Goal: Information Seeking & Learning: Find specific fact

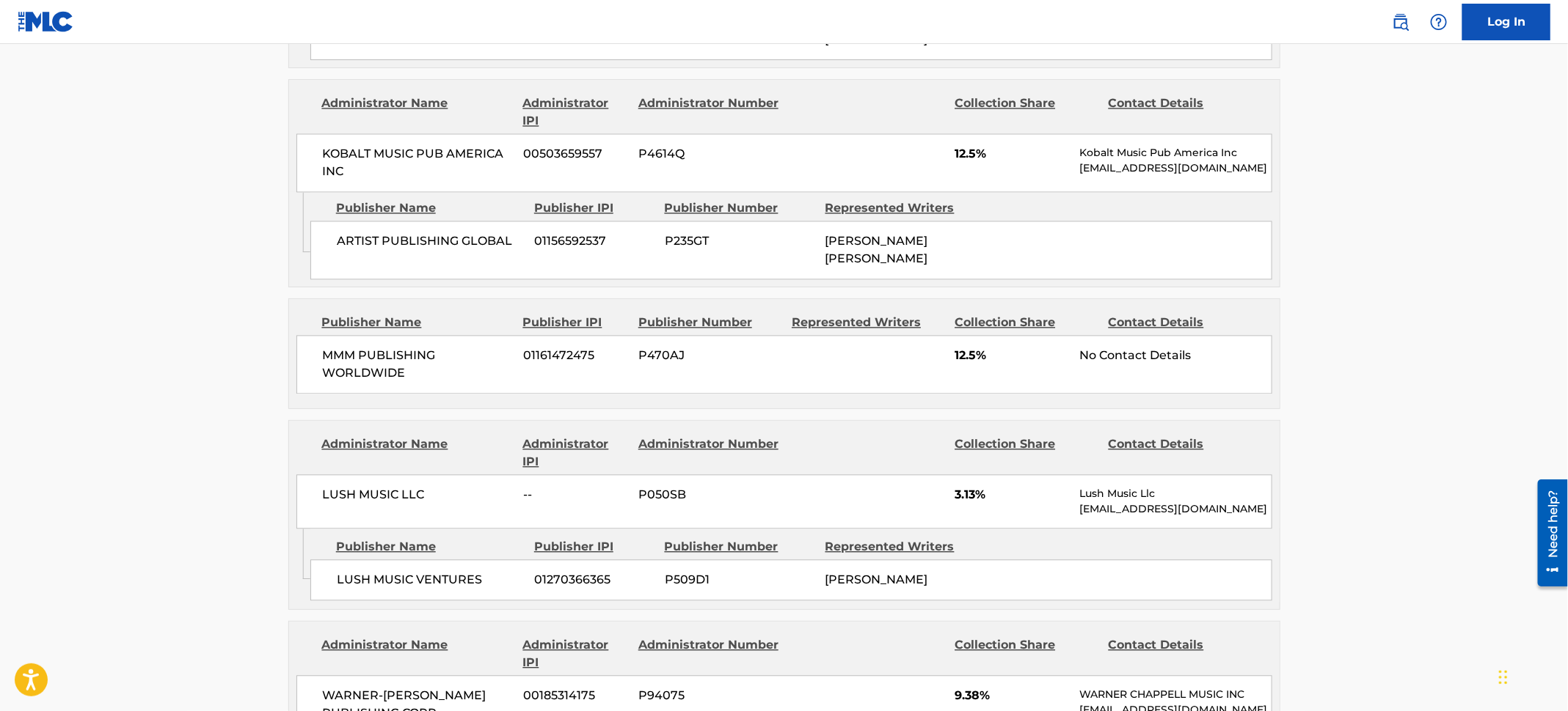
scroll to position [1512, 0]
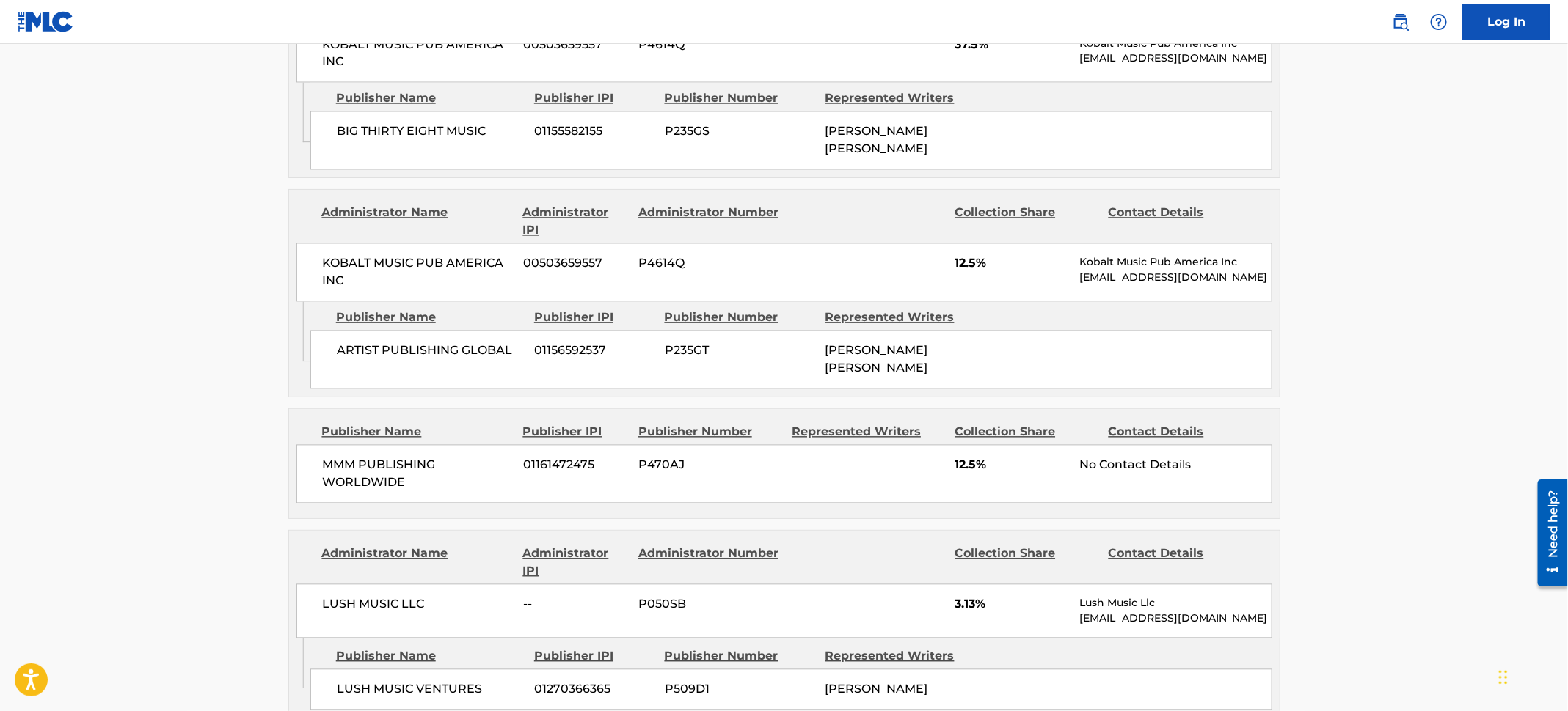
drag, startPoint x: 1378, startPoint y: 405, endPoint x: 1339, endPoint y: 448, distance: 58.1
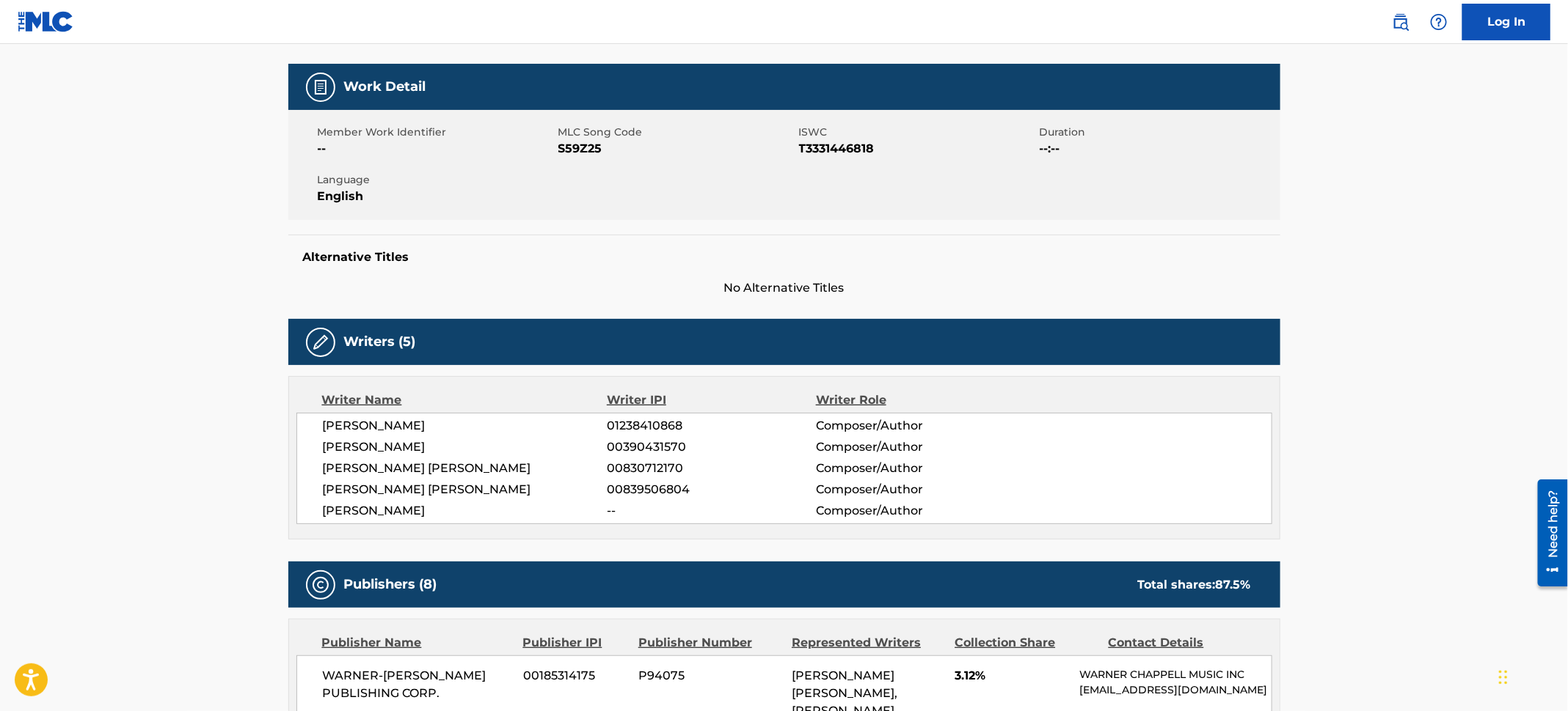
scroll to position [0, 0]
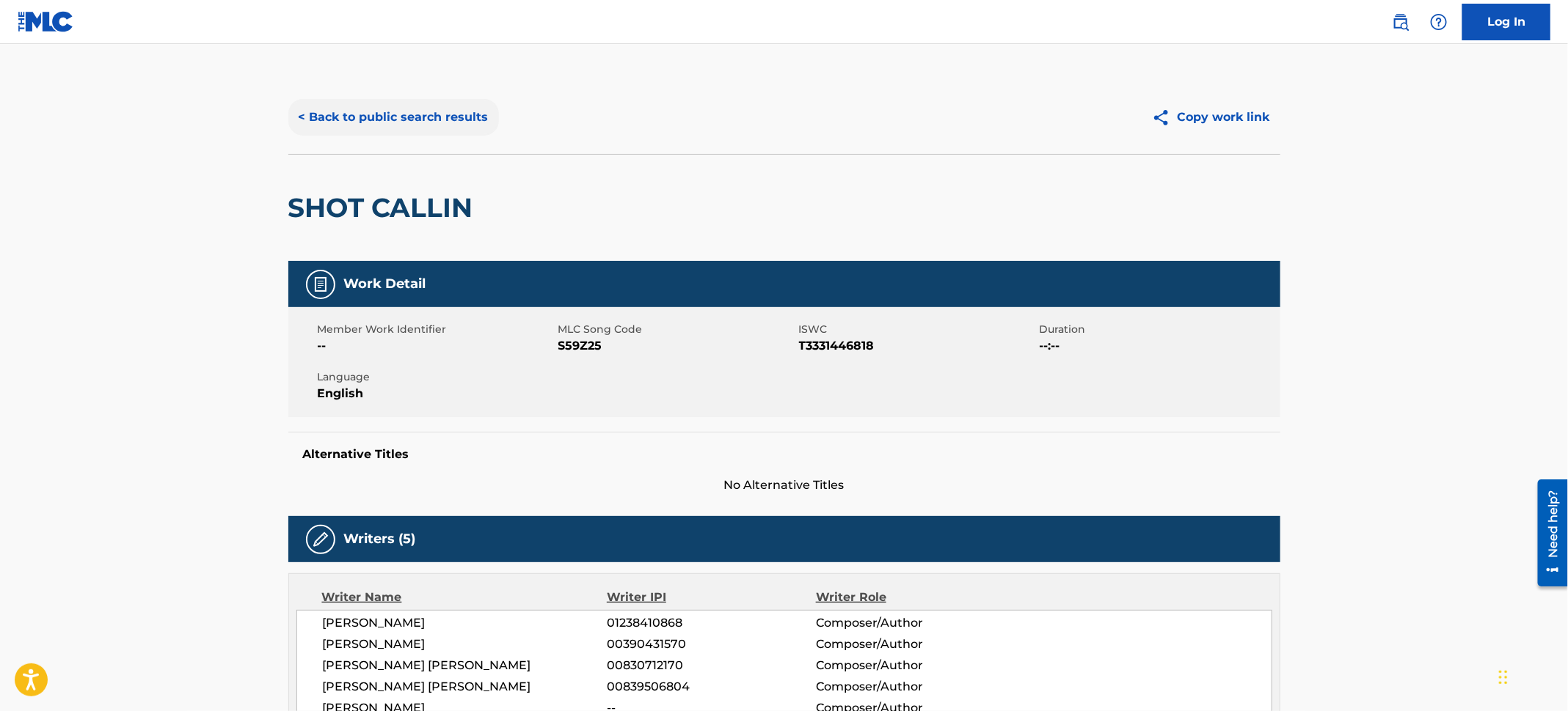
click at [345, 126] on button "< Back to public search results" at bounding box center [394, 117] width 211 height 37
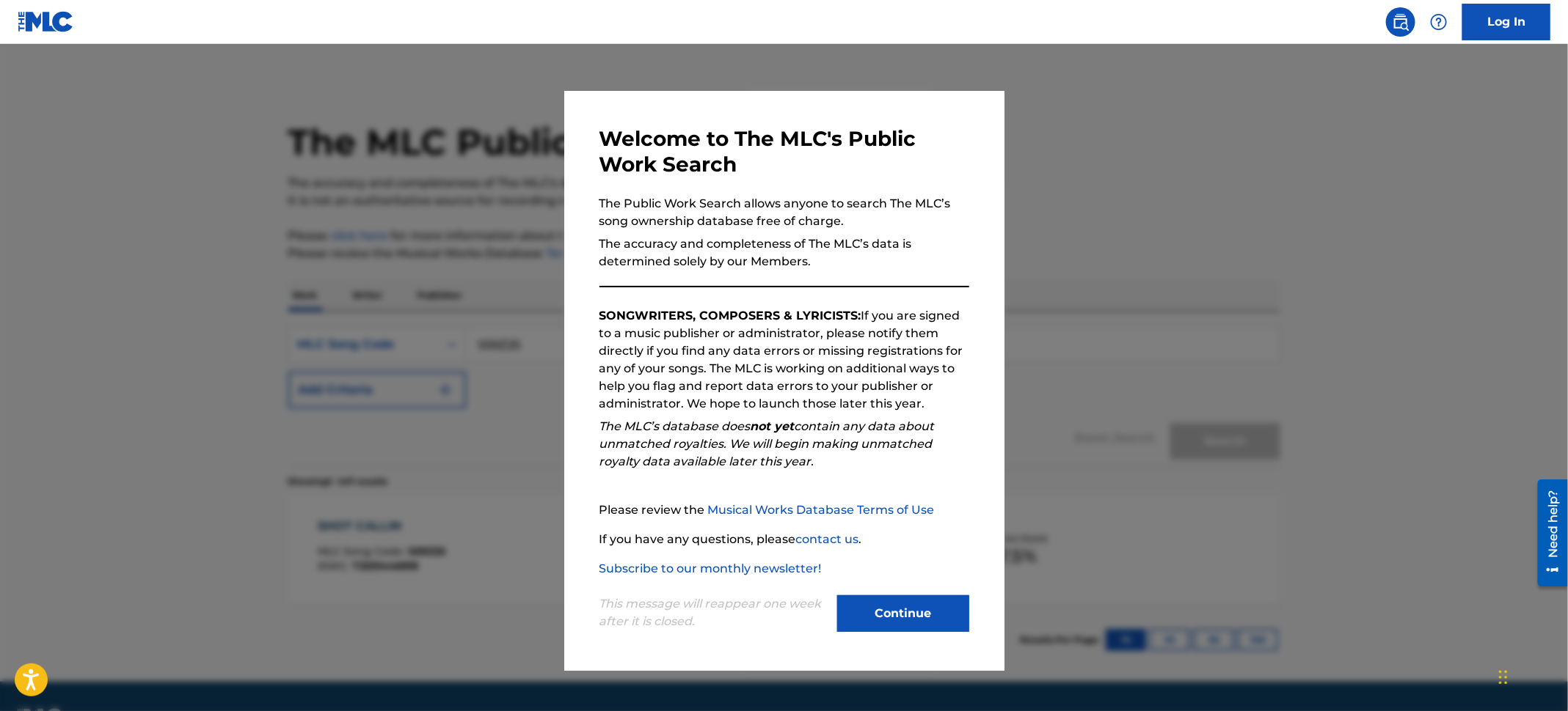
scroll to position [3, 0]
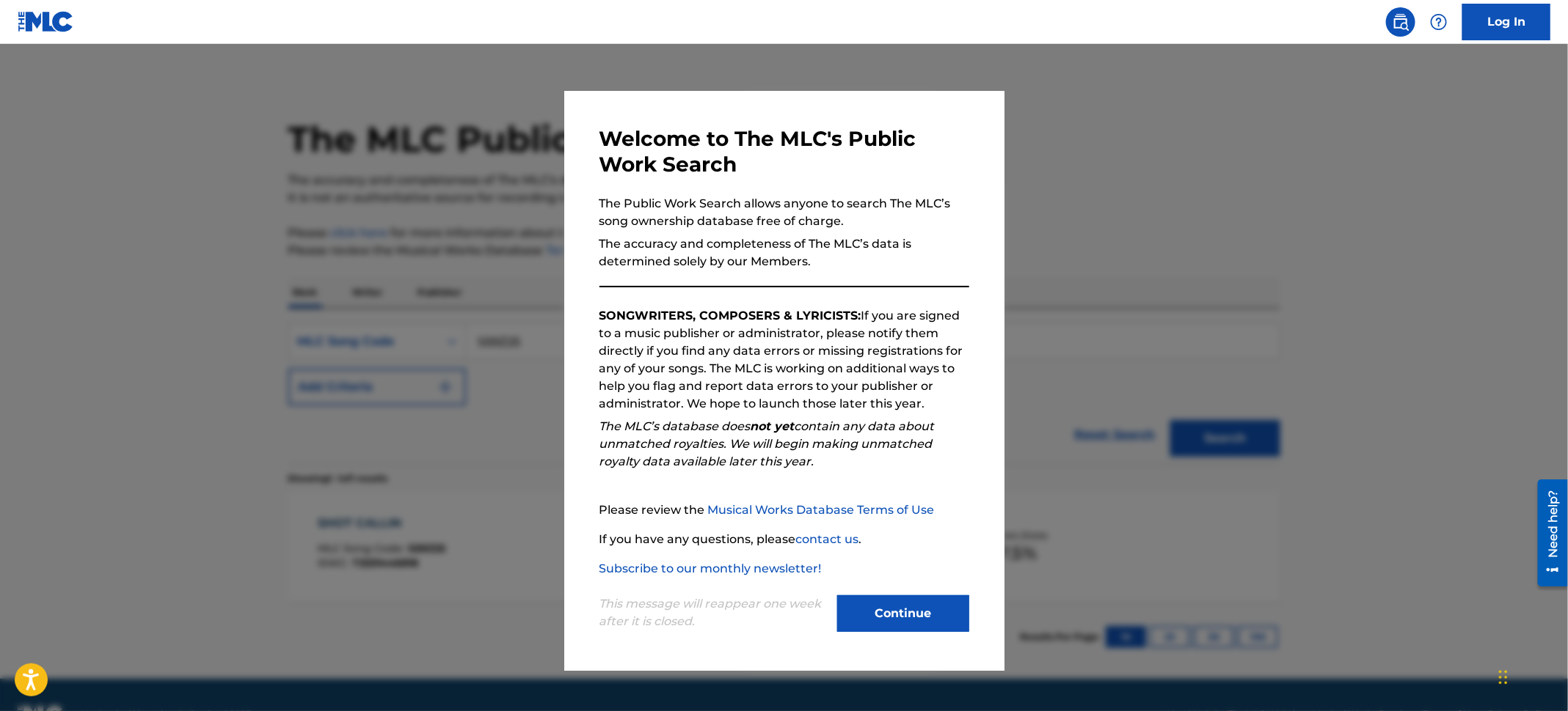
click at [212, 153] on div at bounding box center [784, 399] width 1568 height 711
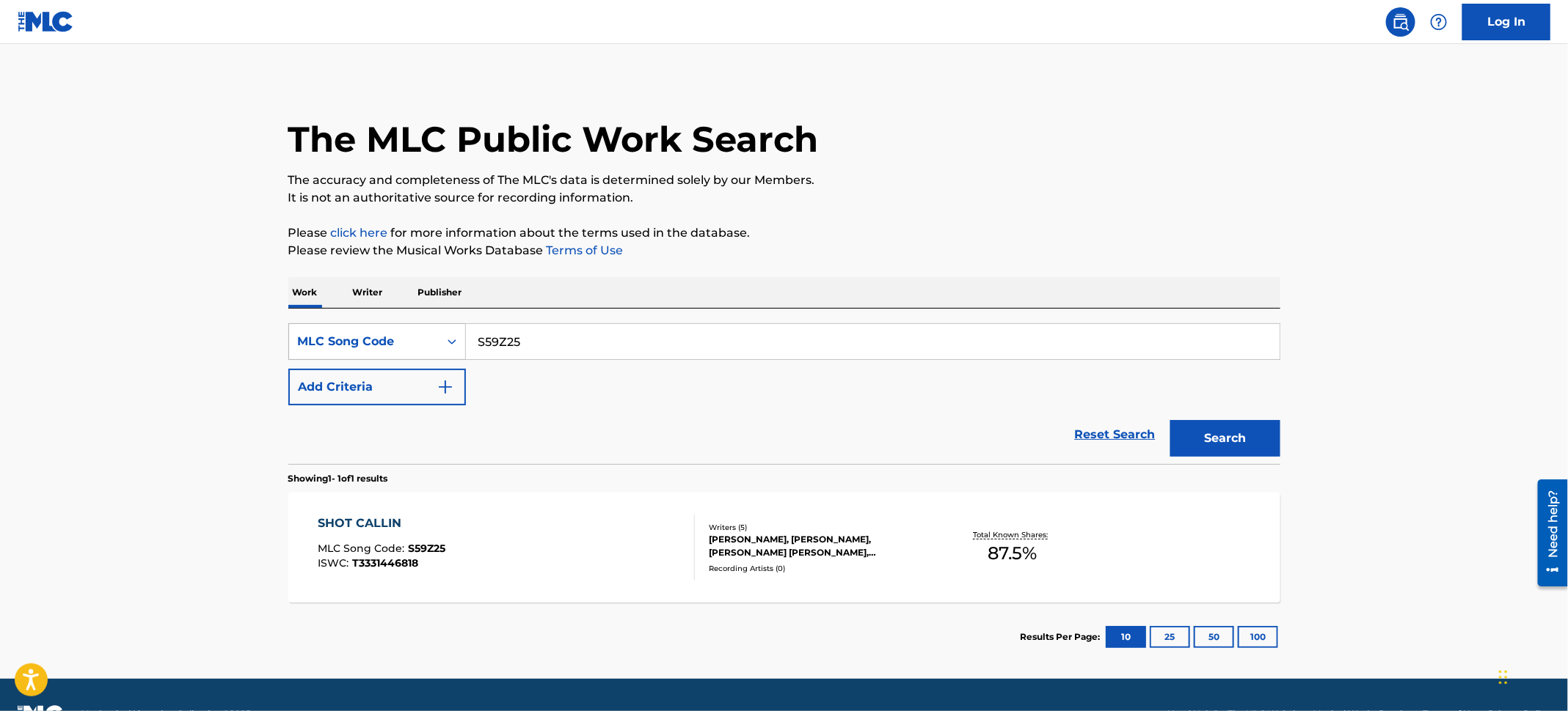
drag, startPoint x: 563, startPoint y: 348, endPoint x: 372, endPoint y: 330, distance: 191.8
click at [372, 330] on div "SearchWithCriteria66581576-dfbb-400b-b0f8-8c330dd42216 MLC Song Code S59Z25" at bounding box center [784, 342] width 992 height 37
paste input "60E4R"
click at [1235, 421] on button "Search" at bounding box center [1225, 438] width 110 height 37
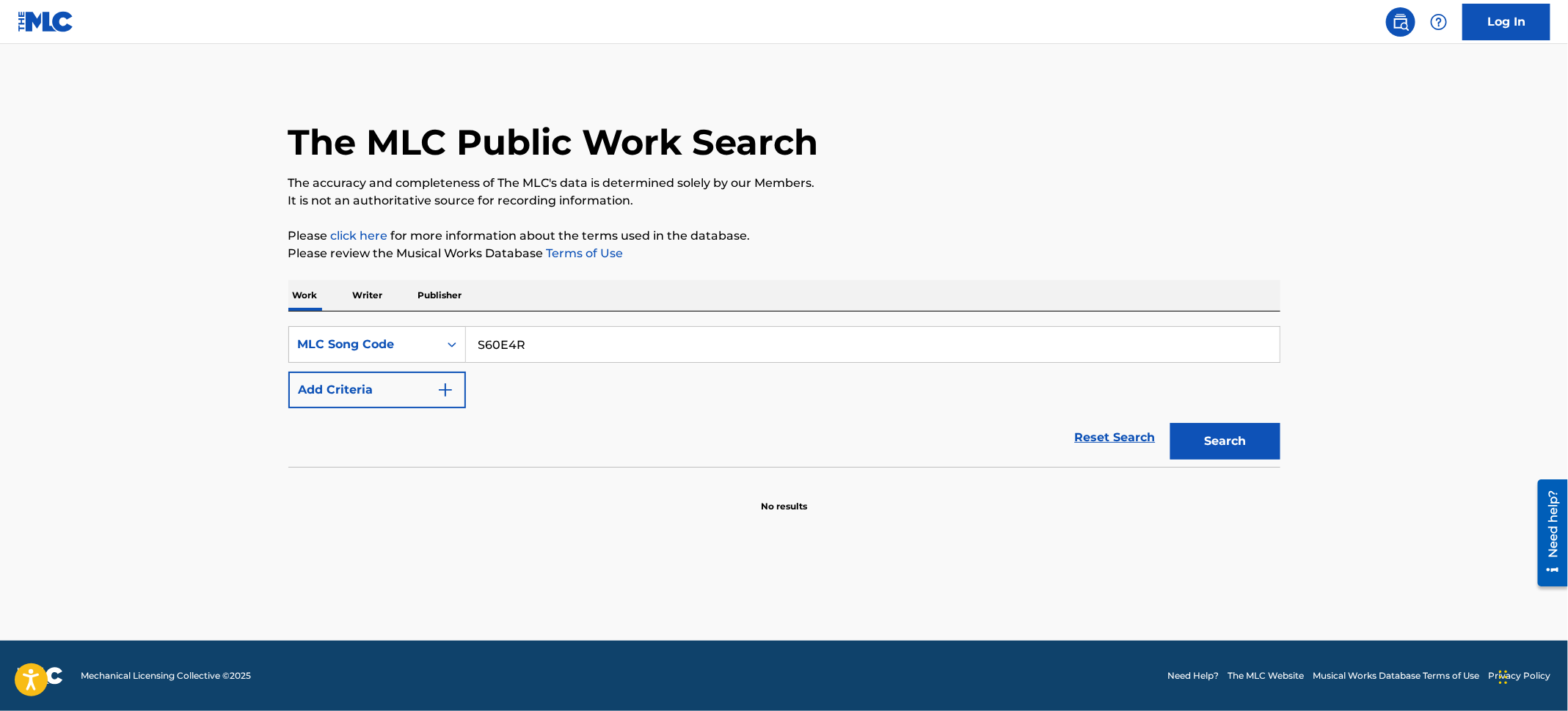
drag, startPoint x: 547, startPoint y: 338, endPoint x: 322, endPoint y: 315, distance: 226.2
click at [322, 315] on div "SearchWithCriteria66581576-dfbb-400b-b0f8-8c330dd42216 MLC Song Code S60E4R Add…" at bounding box center [784, 389] width 992 height 156
paste input "74QO"
type input "S674QO"
click at [1256, 438] on button "Search" at bounding box center [1225, 441] width 110 height 37
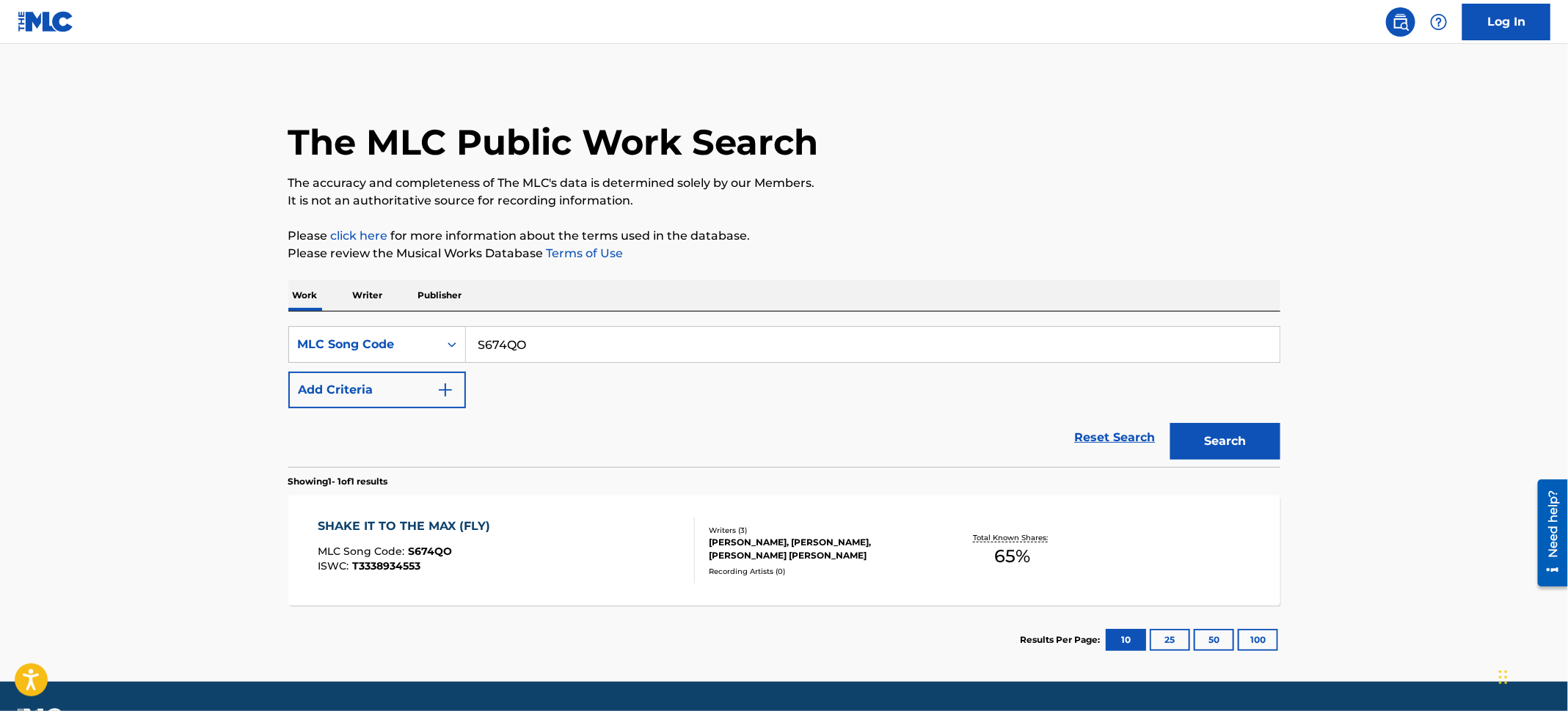
click at [624, 579] on div "SHAKE IT TO THE MAX (FLY) MLC Song Code : S674QO ISWC : T3338934553" at bounding box center [506, 551] width 377 height 66
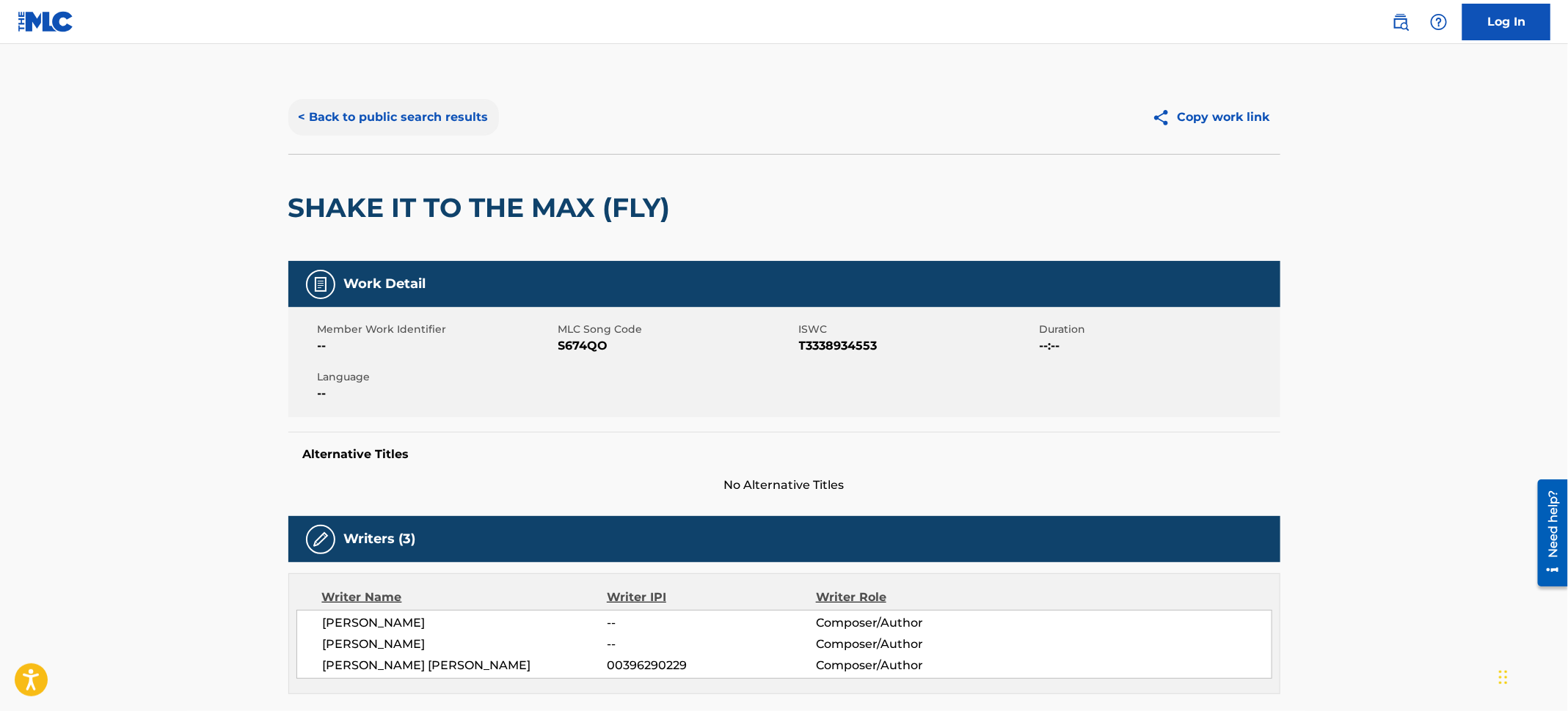
click at [394, 114] on button "< Back to public search results" at bounding box center [394, 117] width 211 height 37
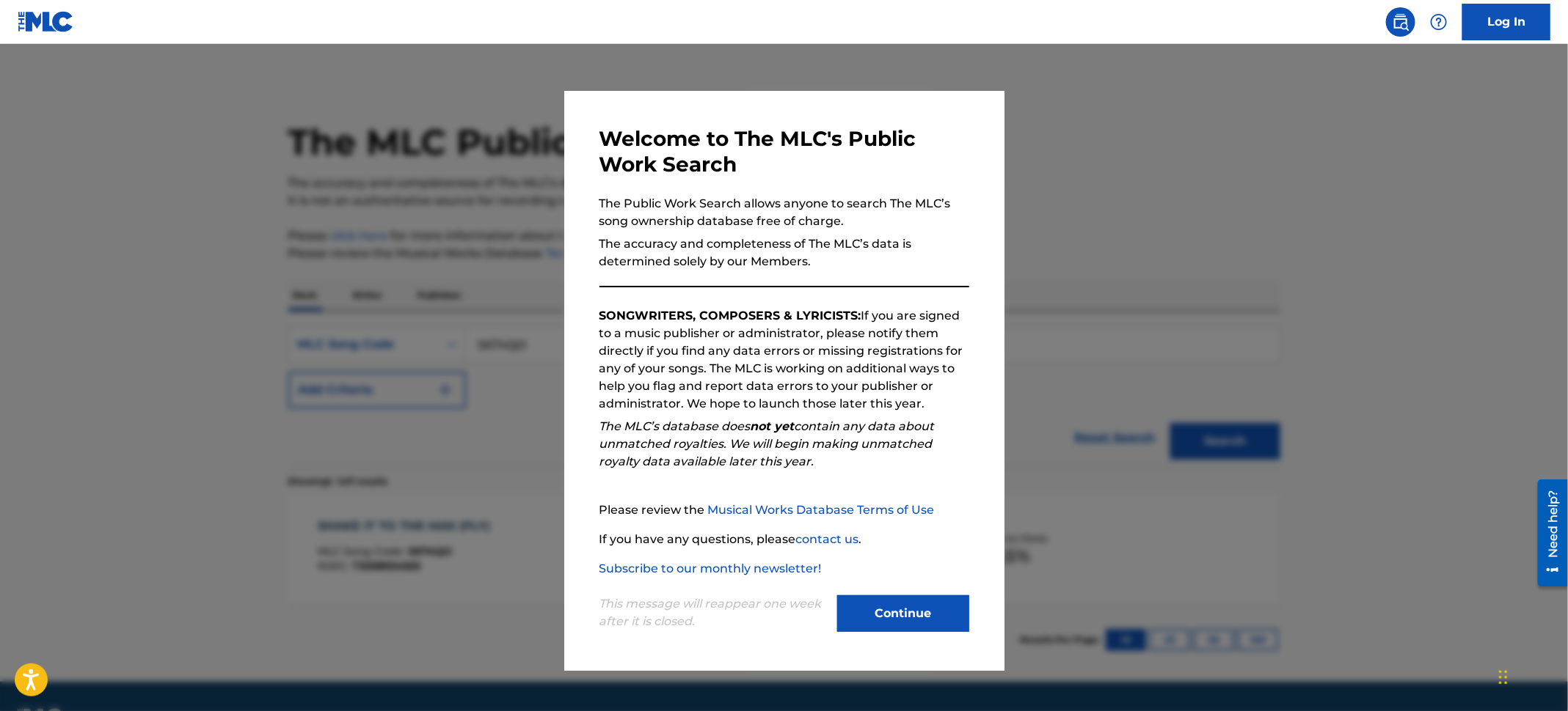
click at [137, 192] on div at bounding box center [784, 399] width 1568 height 711
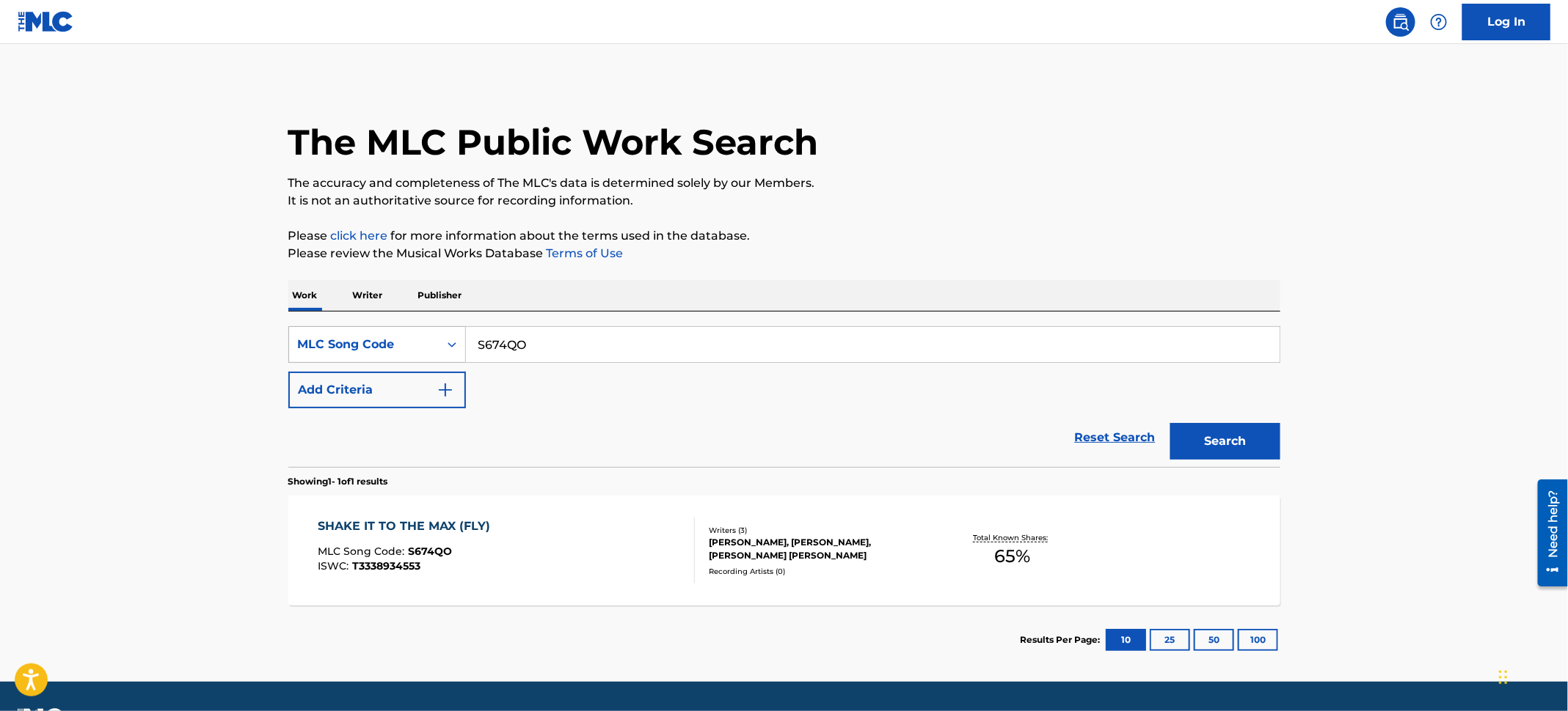
drag, startPoint x: 574, startPoint y: 346, endPoint x: 393, endPoint y: 325, distance: 182.2
click at [393, 326] on div "SearchWithCriteria66581576-dfbb-400b-b0f8-8c330dd42216 MLC Song Code S674QO" at bounding box center [784, 345] width 992 height 37
paste input "OL7YW3"
type input "OL7YW3"
click at [1256, 440] on button "Search" at bounding box center [1225, 441] width 110 height 37
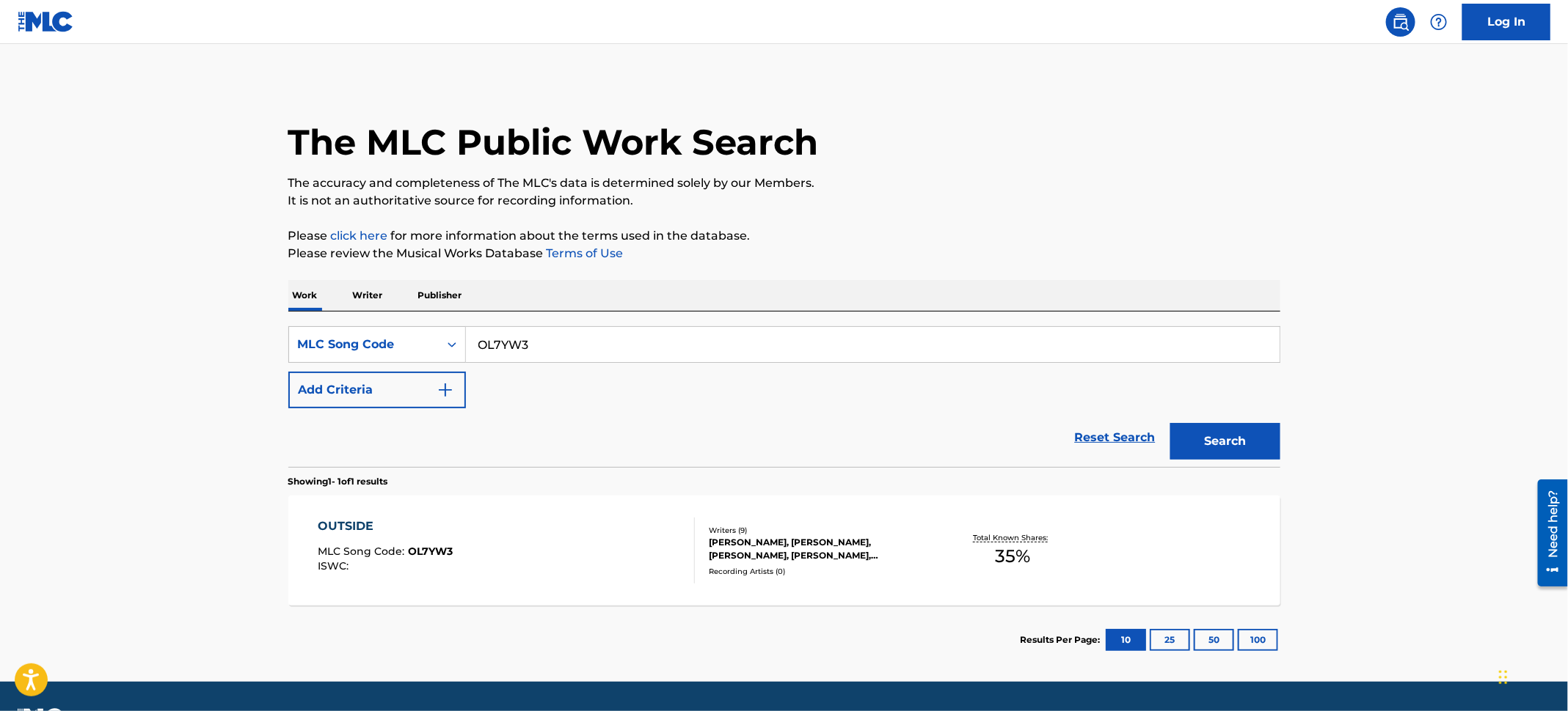
click at [594, 574] on div "OUTSIDE MLC Song Code : OL7YW3 ISWC :" at bounding box center [506, 551] width 377 height 66
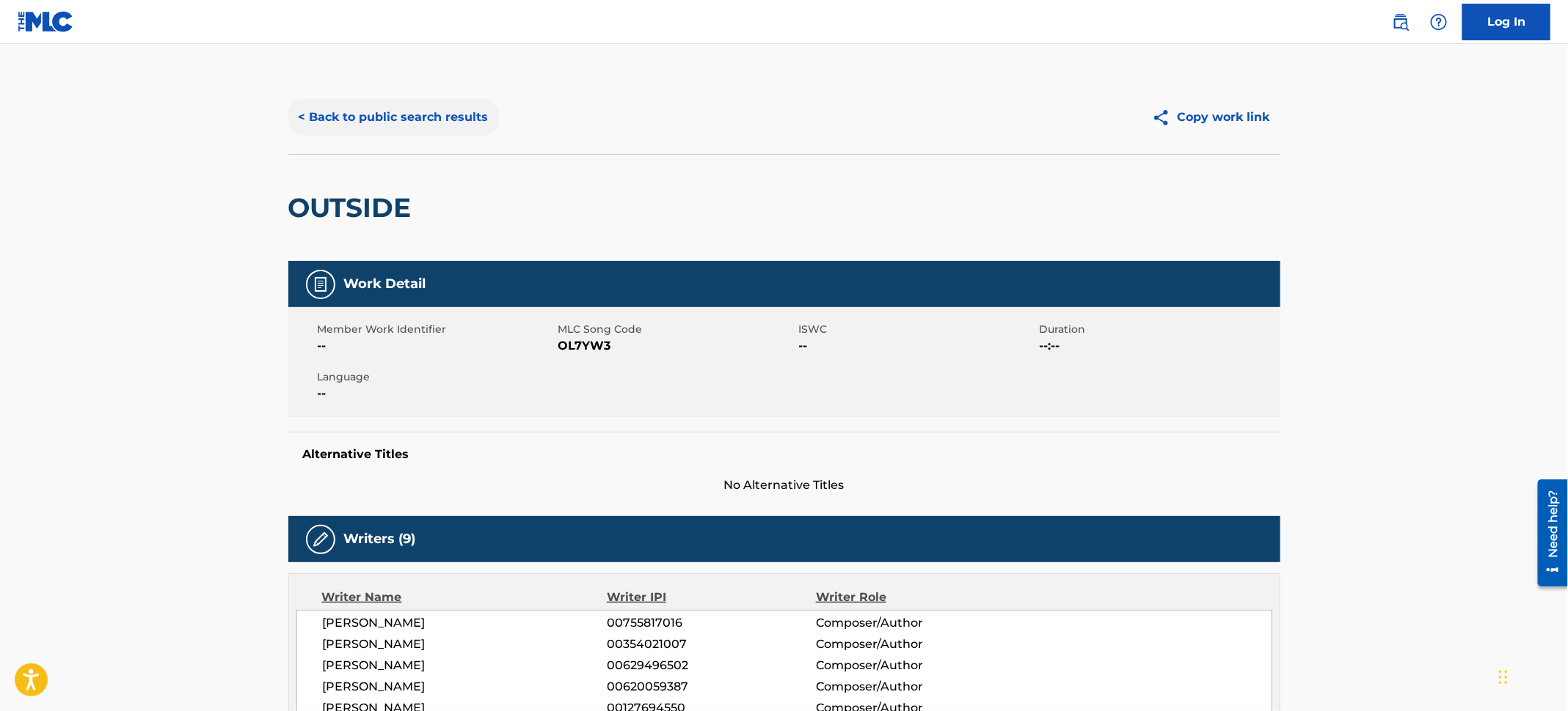
click at [443, 122] on button "< Back to public search results" at bounding box center [394, 117] width 211 height 37
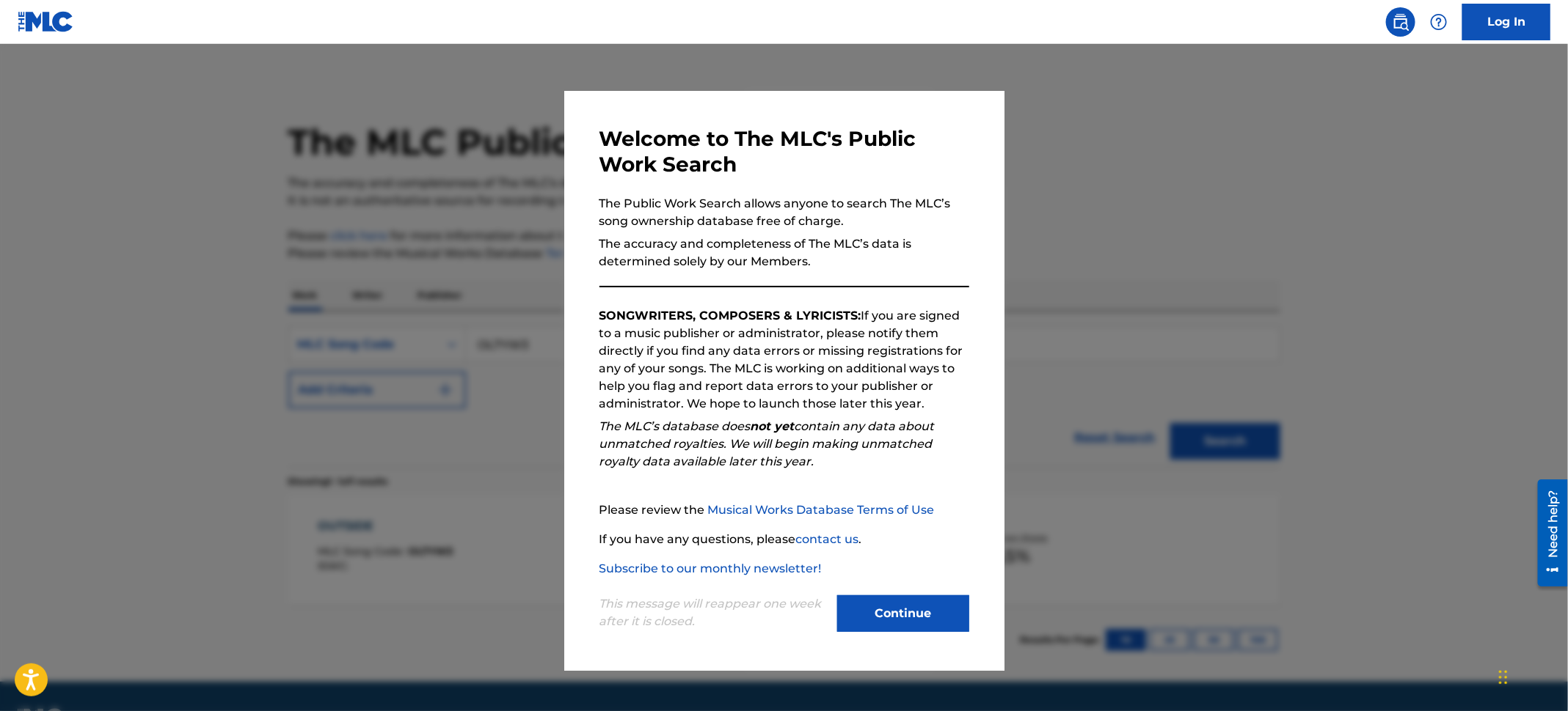
click at [198, 162] on div at bounding box center [784, 399] width 1568 height 711
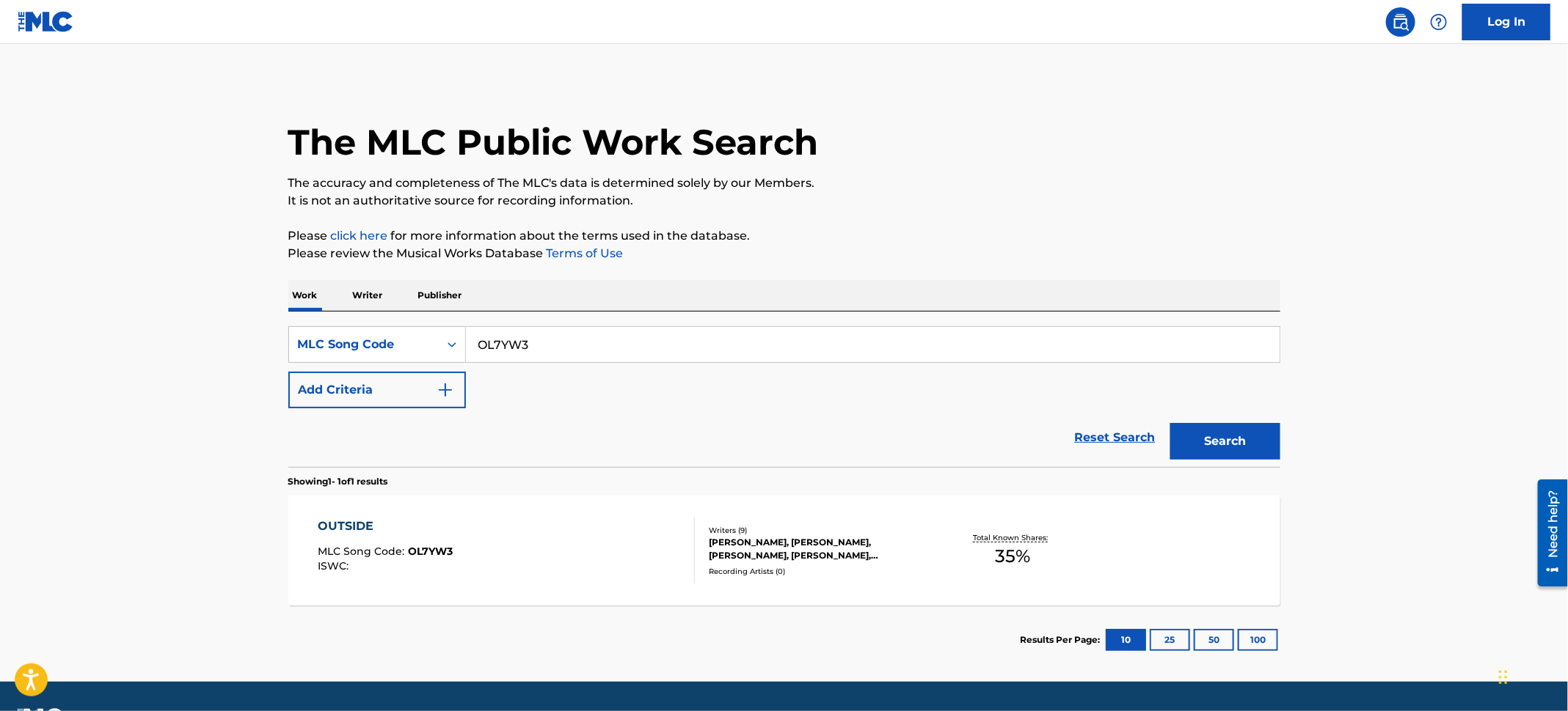
drag, startPoint x: 586, startPoint y: 350, endPoint x: 352, endPoint y: 300, distance: 239.3
click at [352, 300] on div "Work Writer Publisher SearchWithCriteria66581576-dfbb-400b-b0f8-8c330dd42216 ML…" at bounding box center [784, 477] width 992 height 394
paste input "HP55CS"
type input "HP55CS"
click at [1220, 444] on button "Search" at bounding box center [1225, 441] width 110 height 37
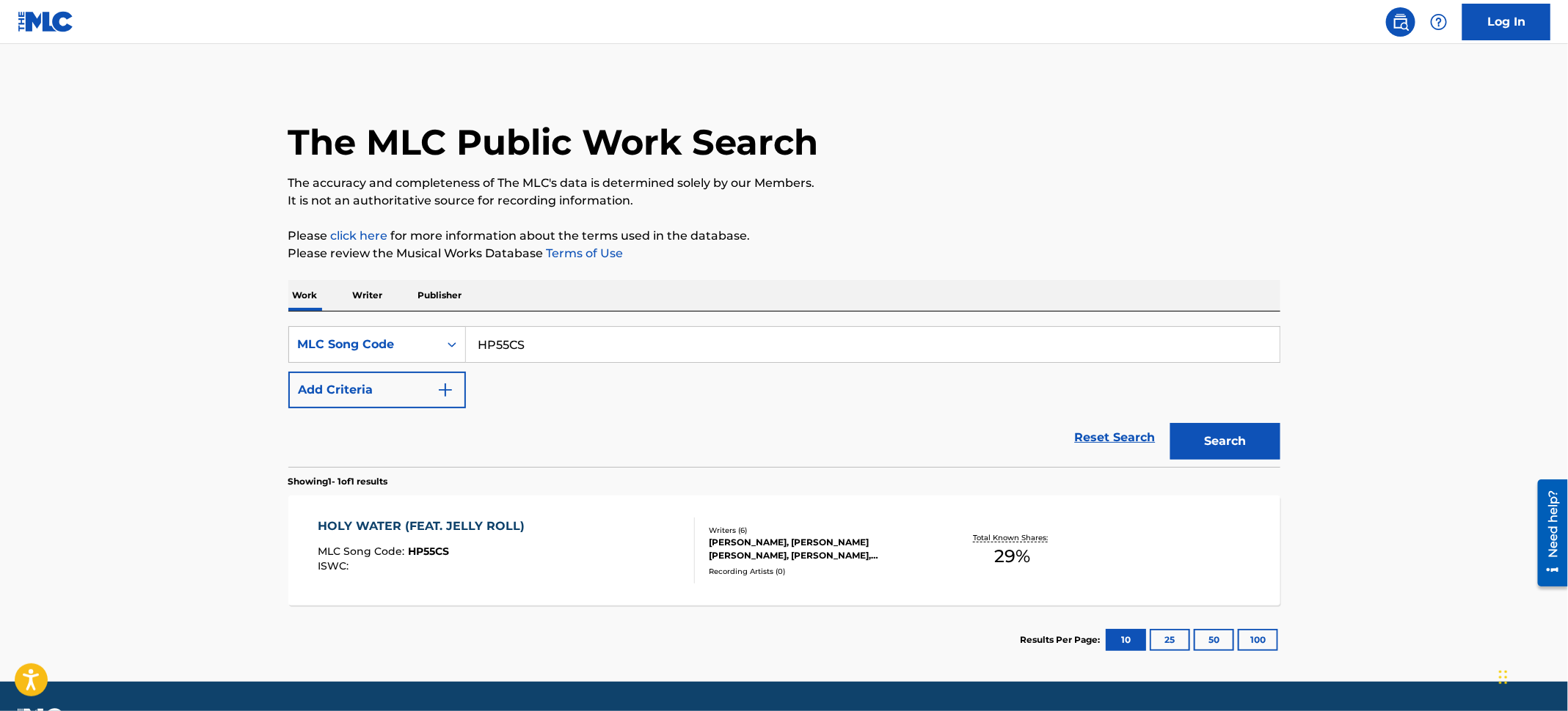
click at [616, 571] on div "HOLY WATER (FEAT. JELLY ROLL) MLC Song Code : HP55CS ISWC :" at bounding box center [506, 551] width 377 height 66
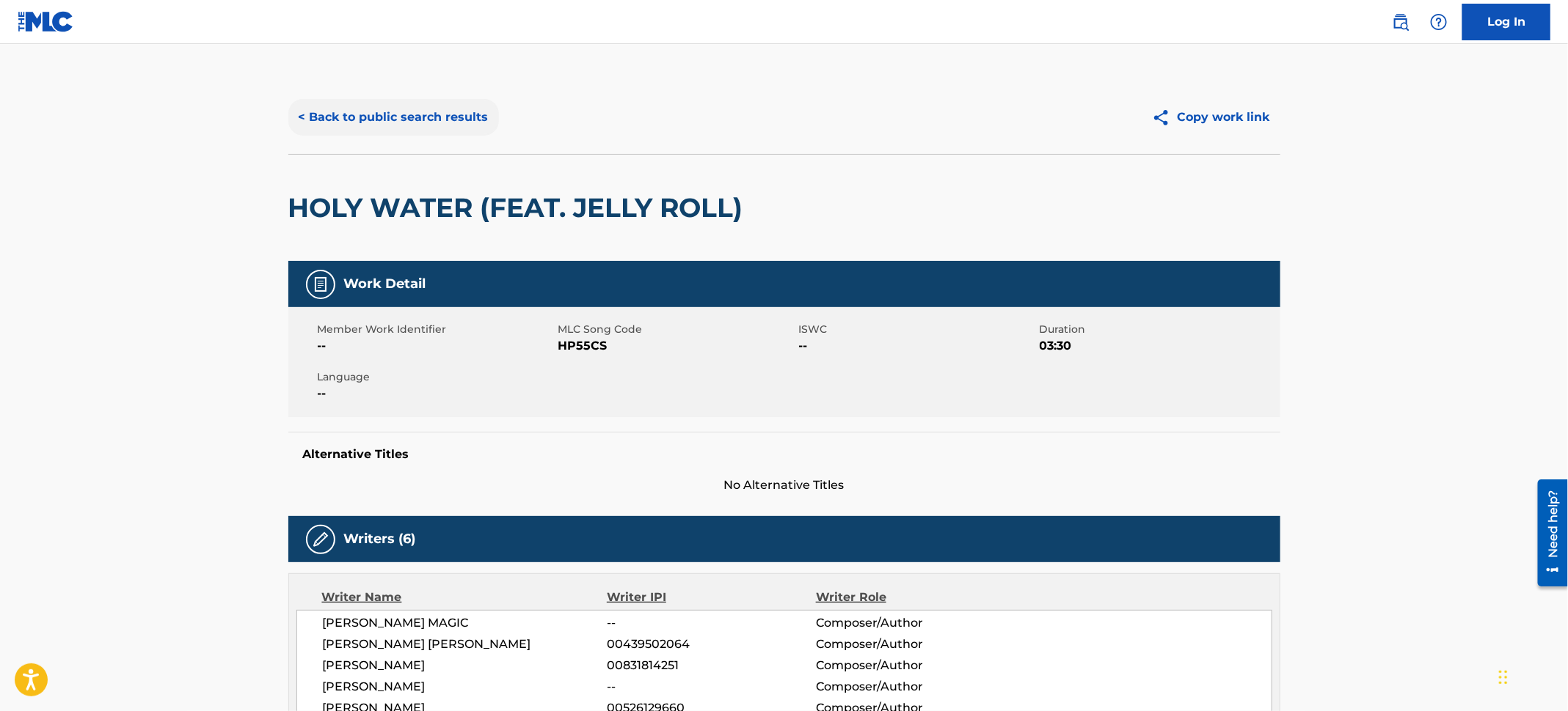
click at [384, 113] on button "< Back to public search results" at bounding box center [394, 117] width 211 height 37
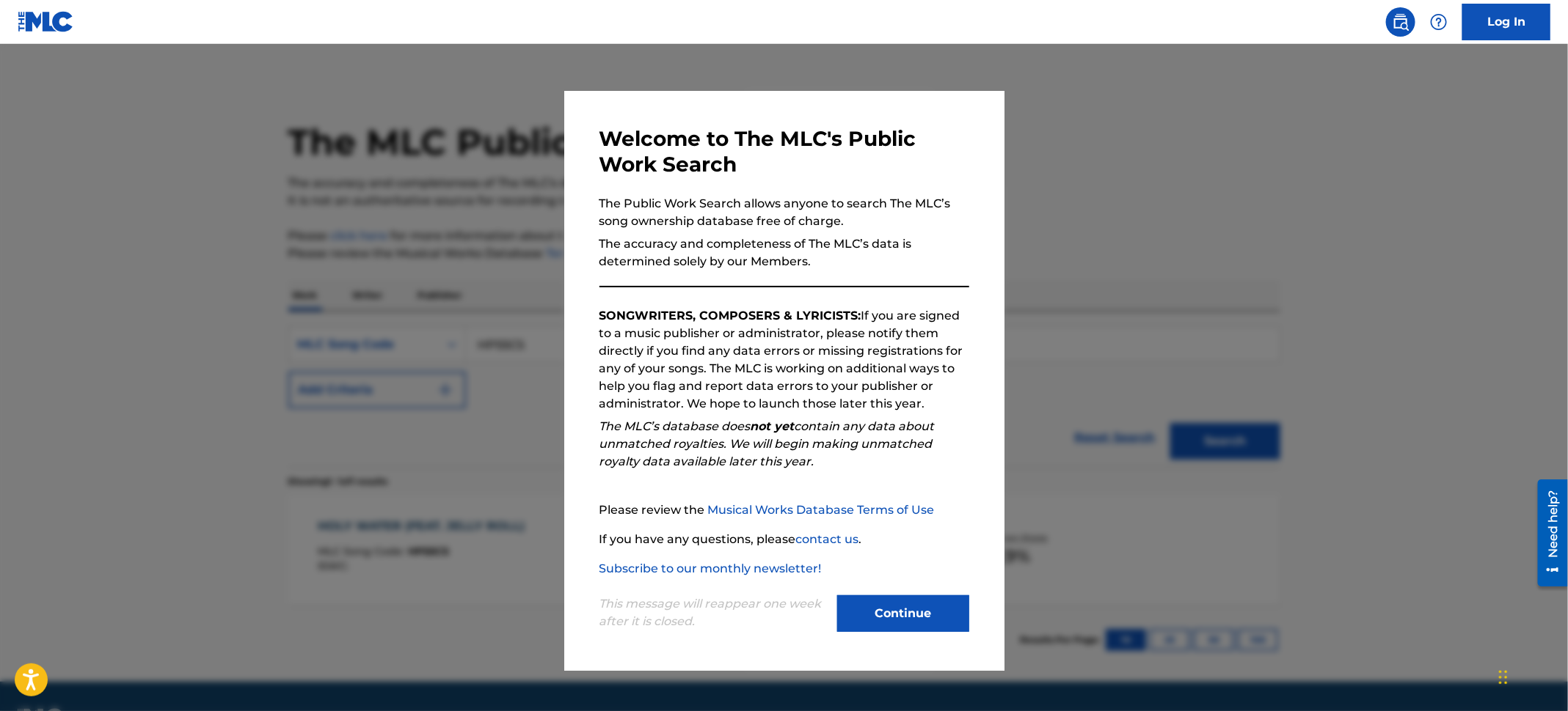
drag, startPoint x: 196, startPoint y: 154, endPoint x: 539, endPoint y: 302, distance: 373.6
click at [197, 154] on div at bounding box center [784, 399] width 1568 height 711
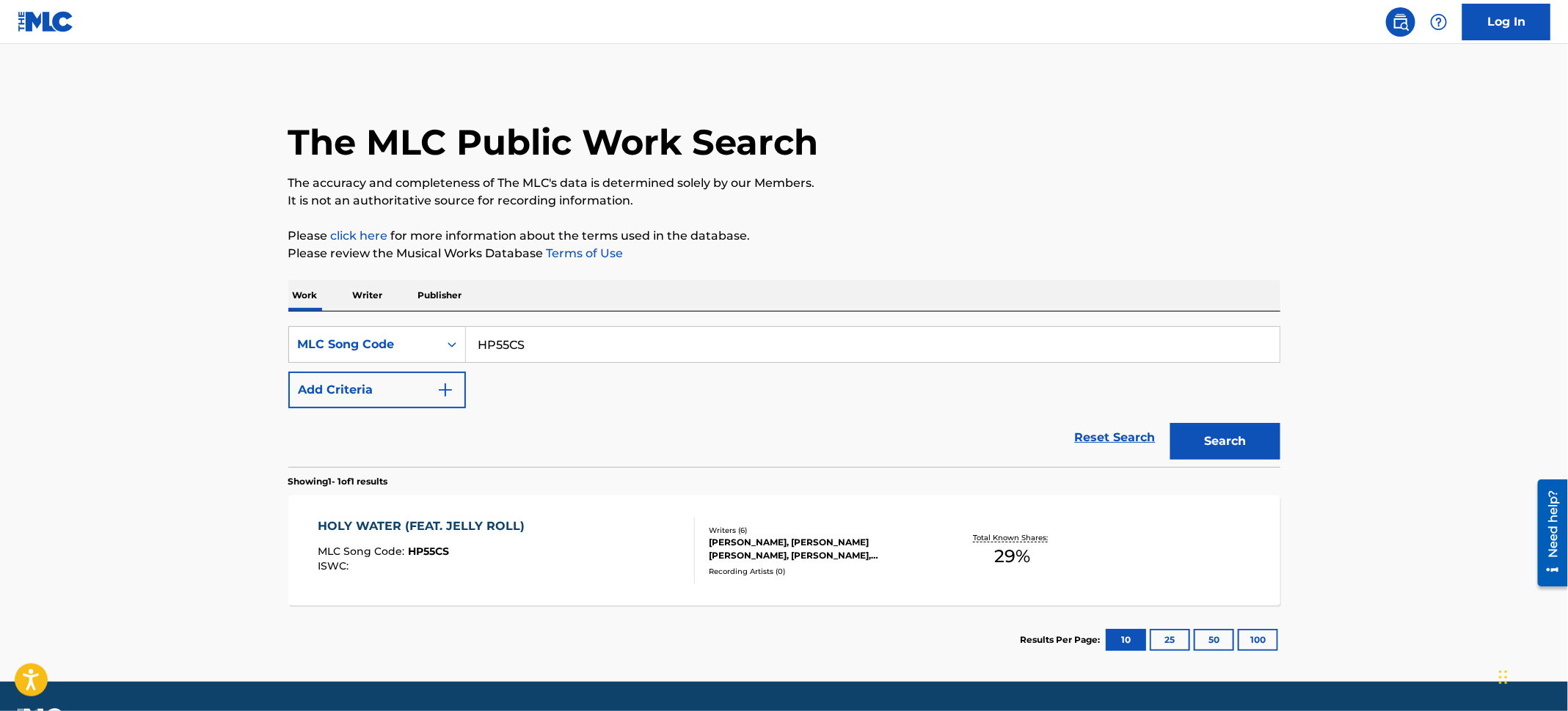
click at [568, 365] on div "SearchWithCriteria66581576-dfbb-400b-b0f8-8c330dd42216 MLC Song Code HP55CS Add…" at bounding box center [784, 367] width 992 height 82
drag, startPoint x: 559, startPoint y: 346, endPoint x: 271, endPoint y: 300, distance: 291.7
click at [271, 300] on div "The MLC Public Work Search The accuracy and completeness of The MLC's data is d…" at bounding box center [784, 377] width 1027 height 594
paste input "KB6RKX"
type input "KB6RKX"
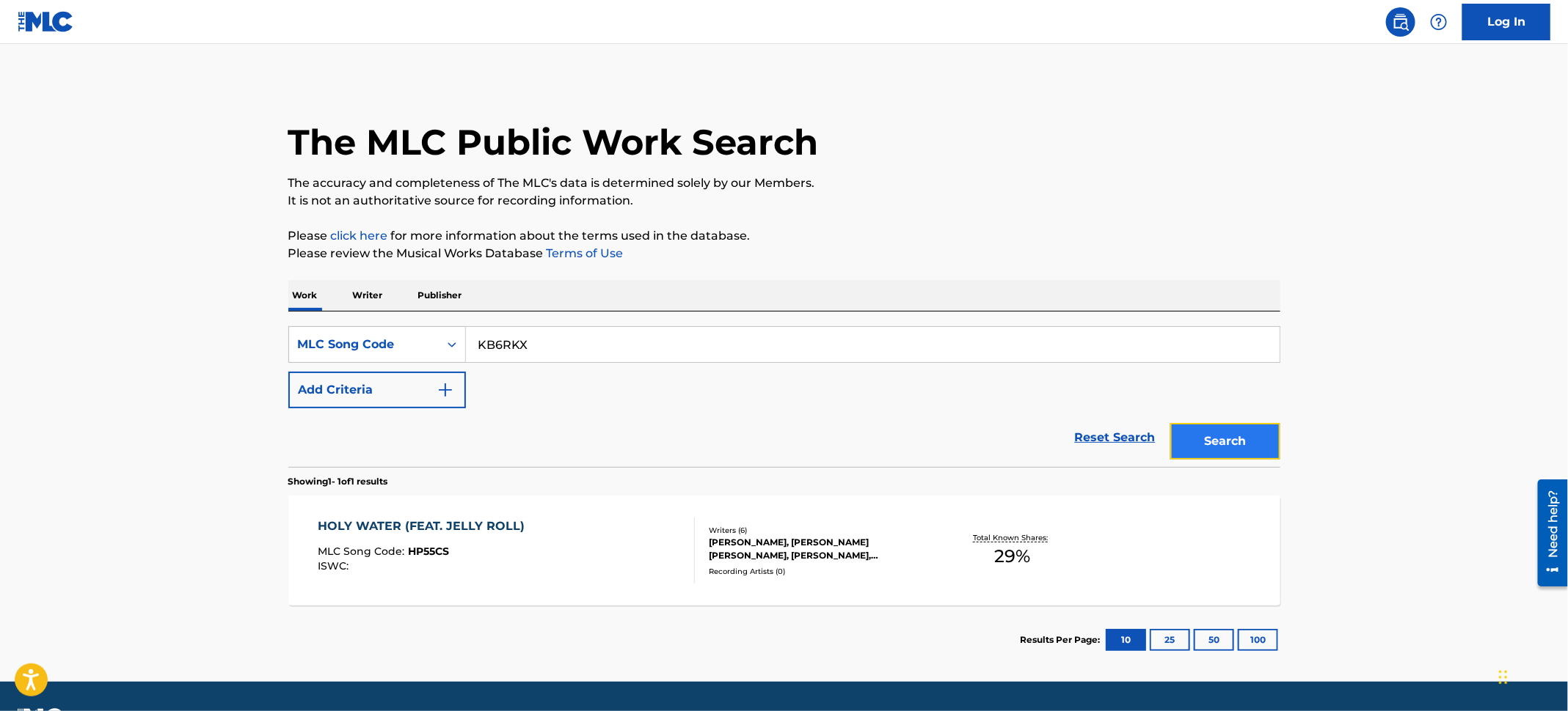
click at [1209, 437] on button "Search" at bounding box center [1225, 441] width 110 height 37
click at [502, 557] on div "KEEPS ME SANE MLC Song Code : KB6RKX ISWC :" at bounding box center [506, 551] width 377 height 66
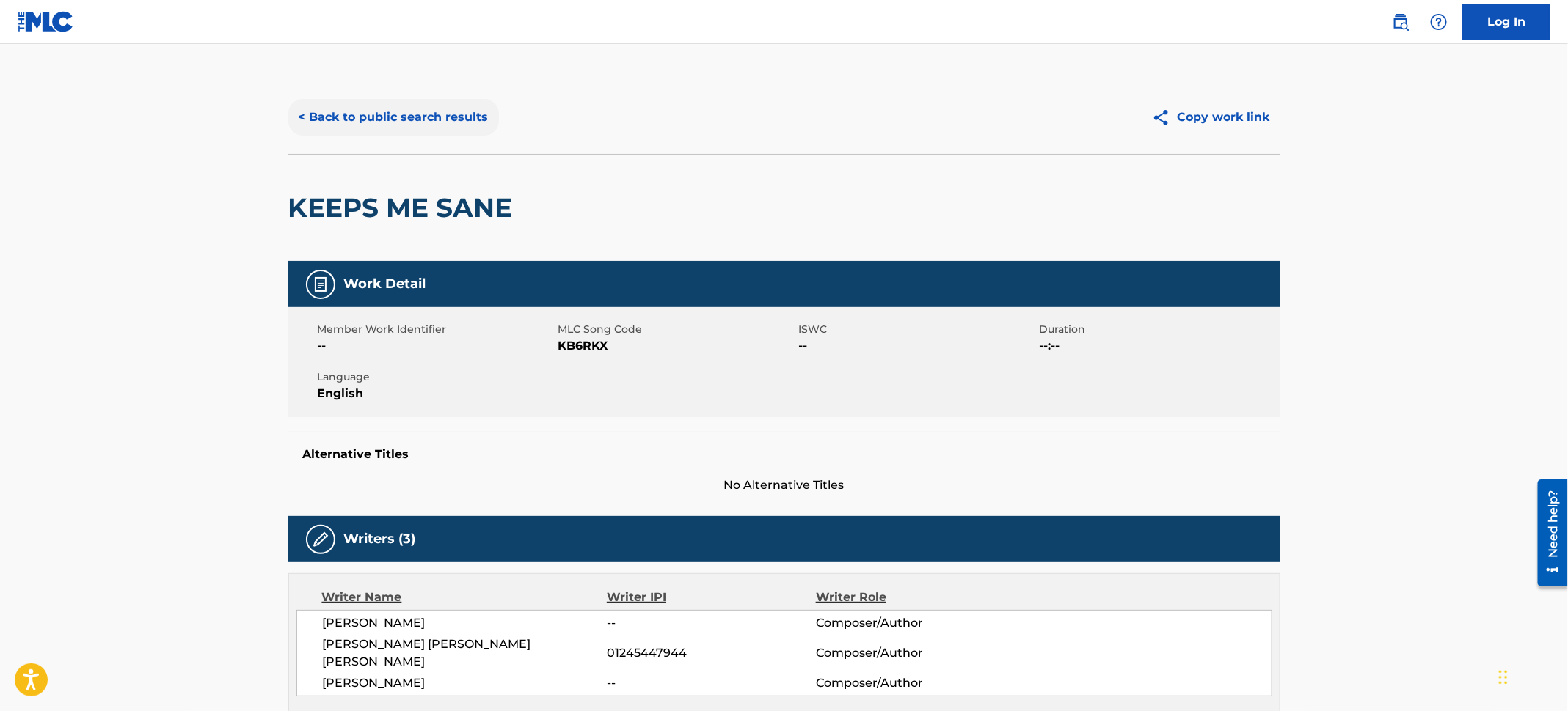
click at [394, 117] on button "< Back to public search results" at bounding box center [394, 117] width 211 height 37
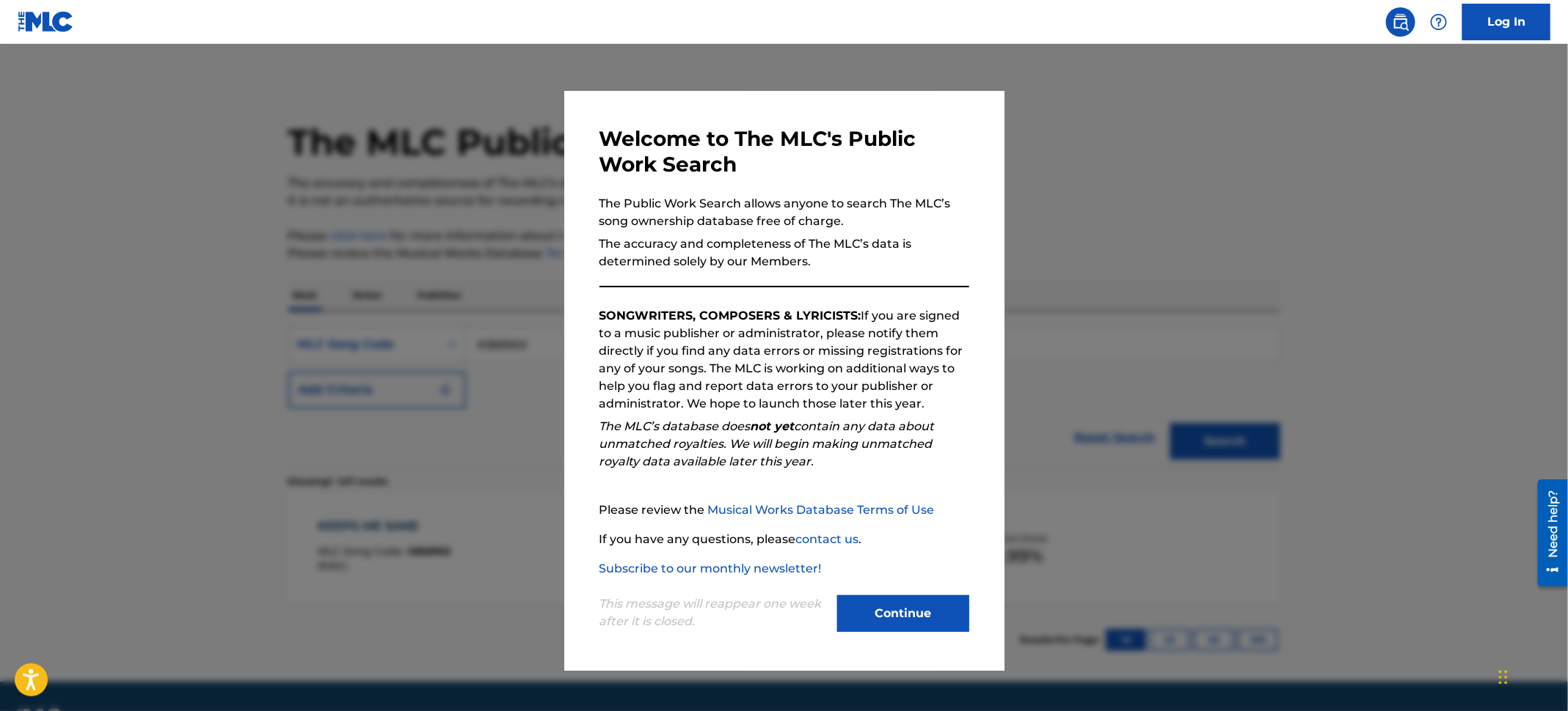
drag, startPoint x: 108, startPoint y: 181, endPoint x: 258, endPoint y: 300, distance: 191.5
click at [110, 181] on div at bounding box center [784, 399] width 1568 height 711
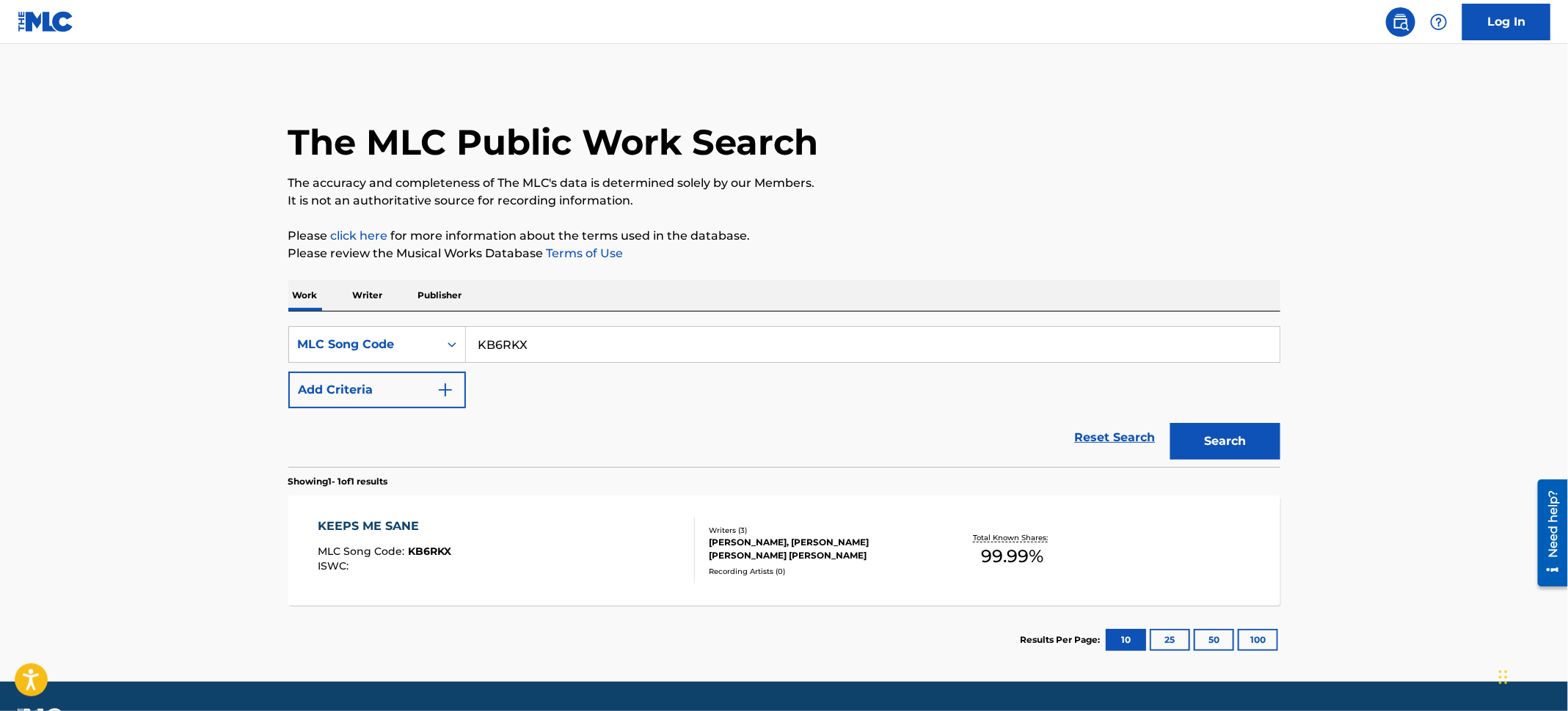
drag, startPoint x: 564, startPoint y: 342, endPoint x: 363, endPoint y: 321, distance: 202.1
click at [360, 322] on div "SearchWithCriteria66581576-dfbb-400b-b0f8-8c330dd42216 MLC Song Code KB6RKX Add…" at bounding box center [784, 389] width 992 height 156
paste input "YO9GTZ"
type input "YO9GTZ"
click at [1216, 435] on button "Search" at bounding box center [1225, 441] width 110 height 37
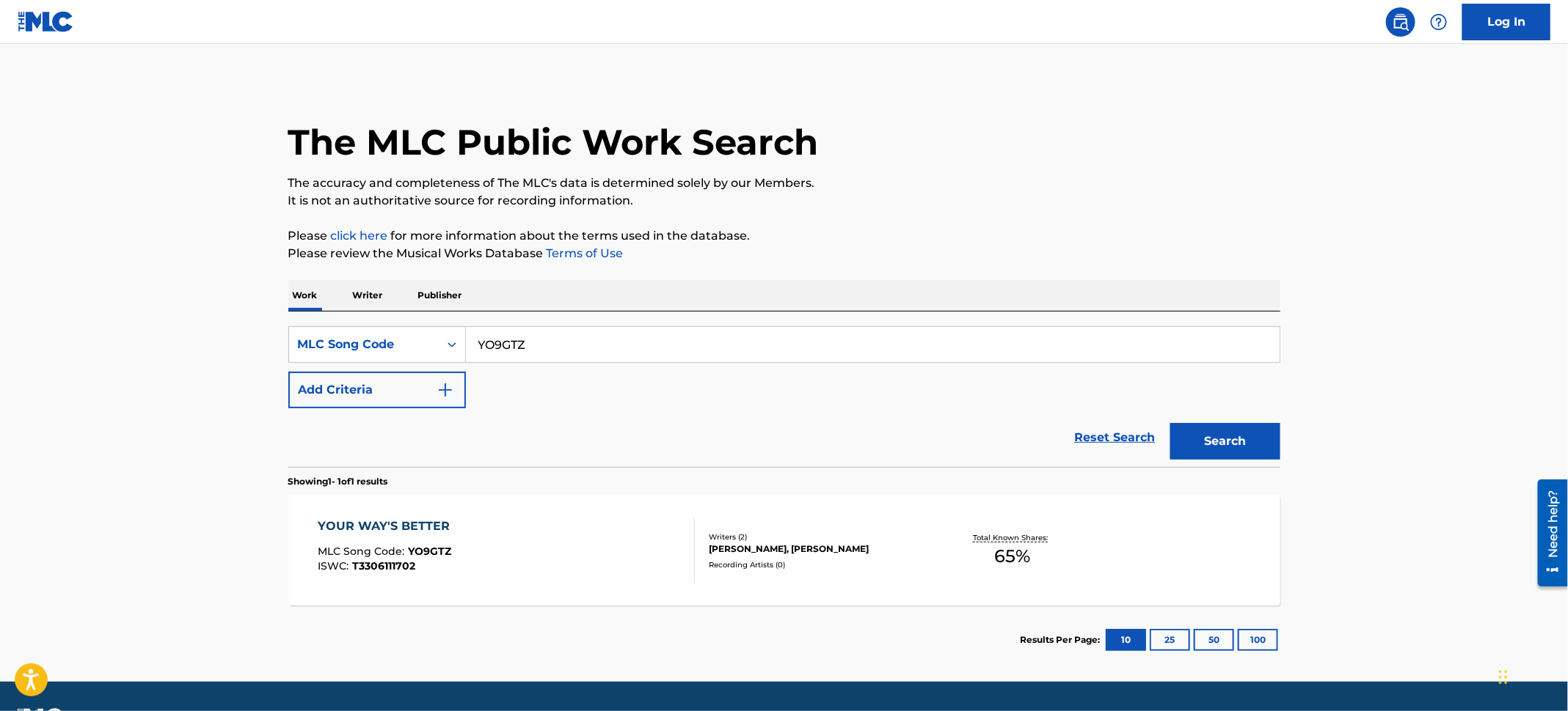
click at [619, 535] on div "YOUR WAY'S BETTER MLC Song Code : YO9GTZ ISWC : T3306111702" at bounding box center [506, 551] width 377 height 66
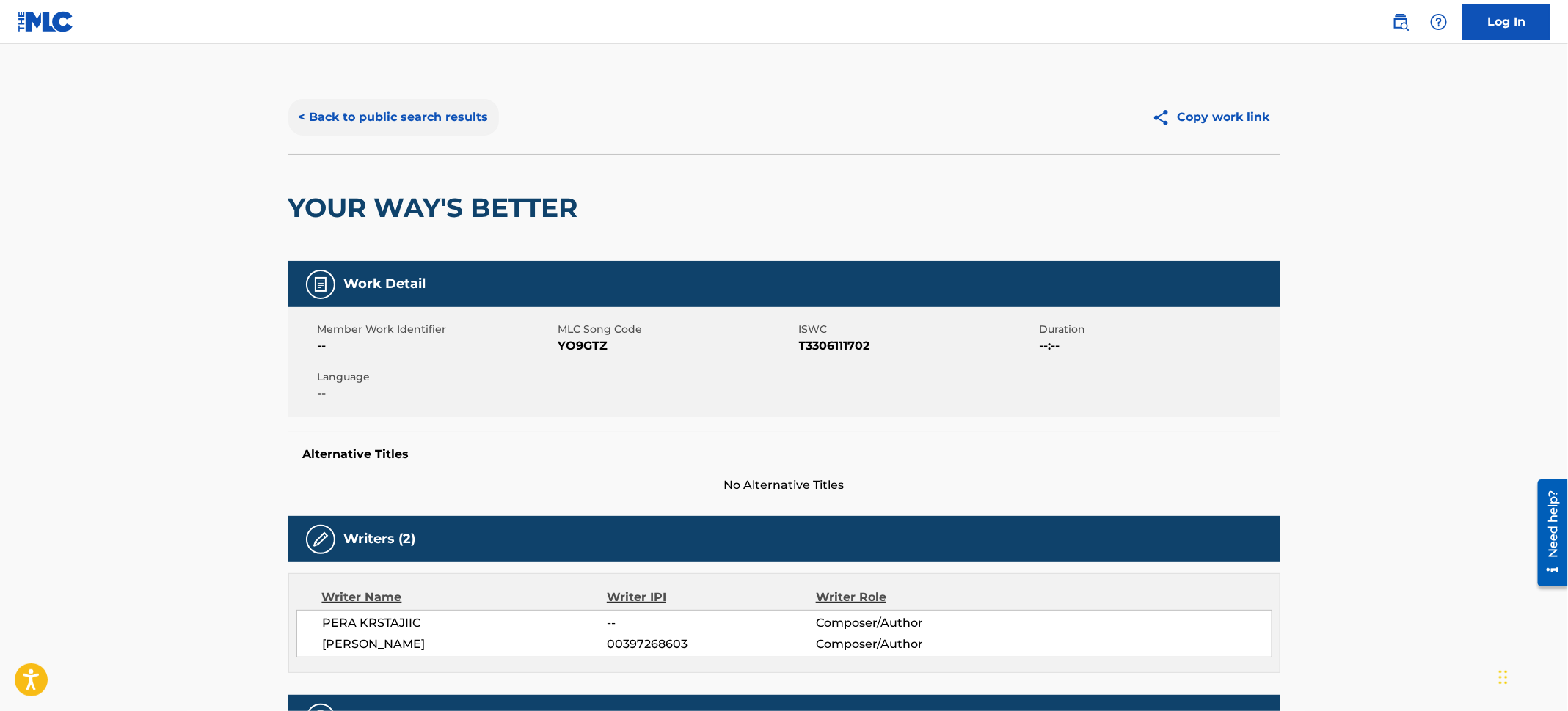
click at [414, 122] on button "< Back to public search results" at bounding box center [394, 117] width 211 height 37
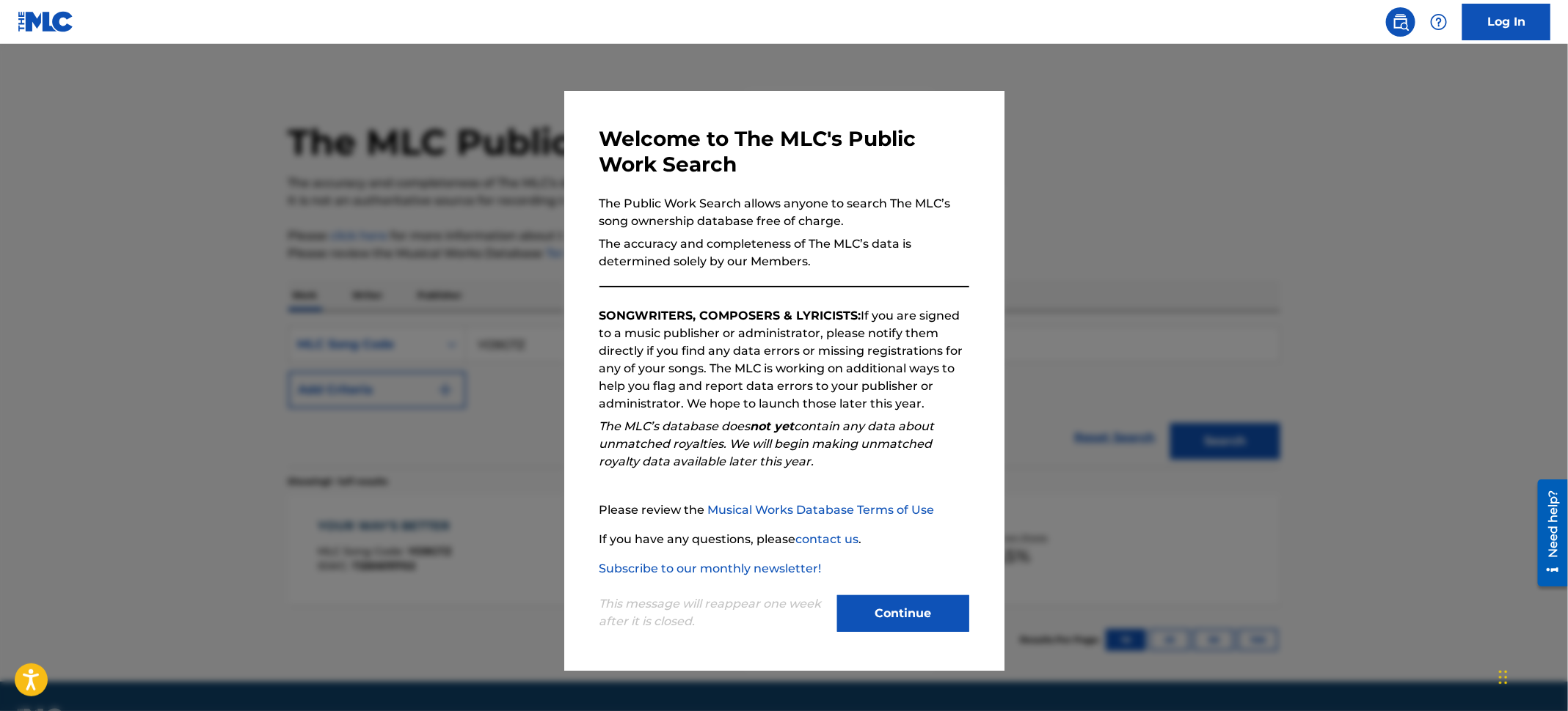
click at [65, 160] on div at bounding box center [784, 399] width 1568 height 711
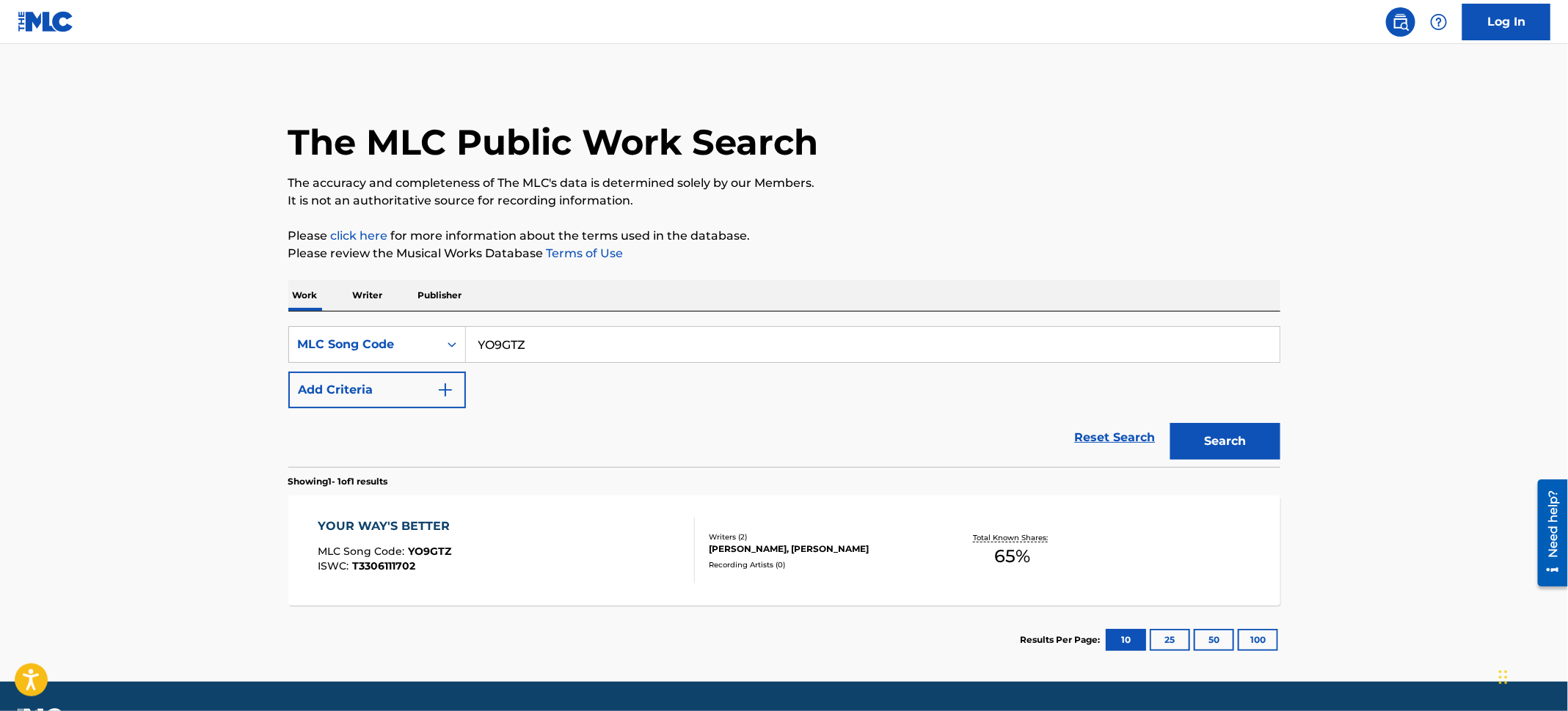
drag, startPoint x: 557, startPoint y: 347, endPoint x: 378, endPoint y: 318, distance: 181.3
click at [381, 318] on div "SearchWithCriteria66581576-dfbb-400b-b0f8-8c330dd42216 MLC Song Code YO9GTZ Add…" at bounding box center [784, 389] width 992 height 156
paste input "GB58R"
type input "GB58RZ"
click at [1221, 440] on button "Search" at bounding box center [1225, 441] width 110 height 37
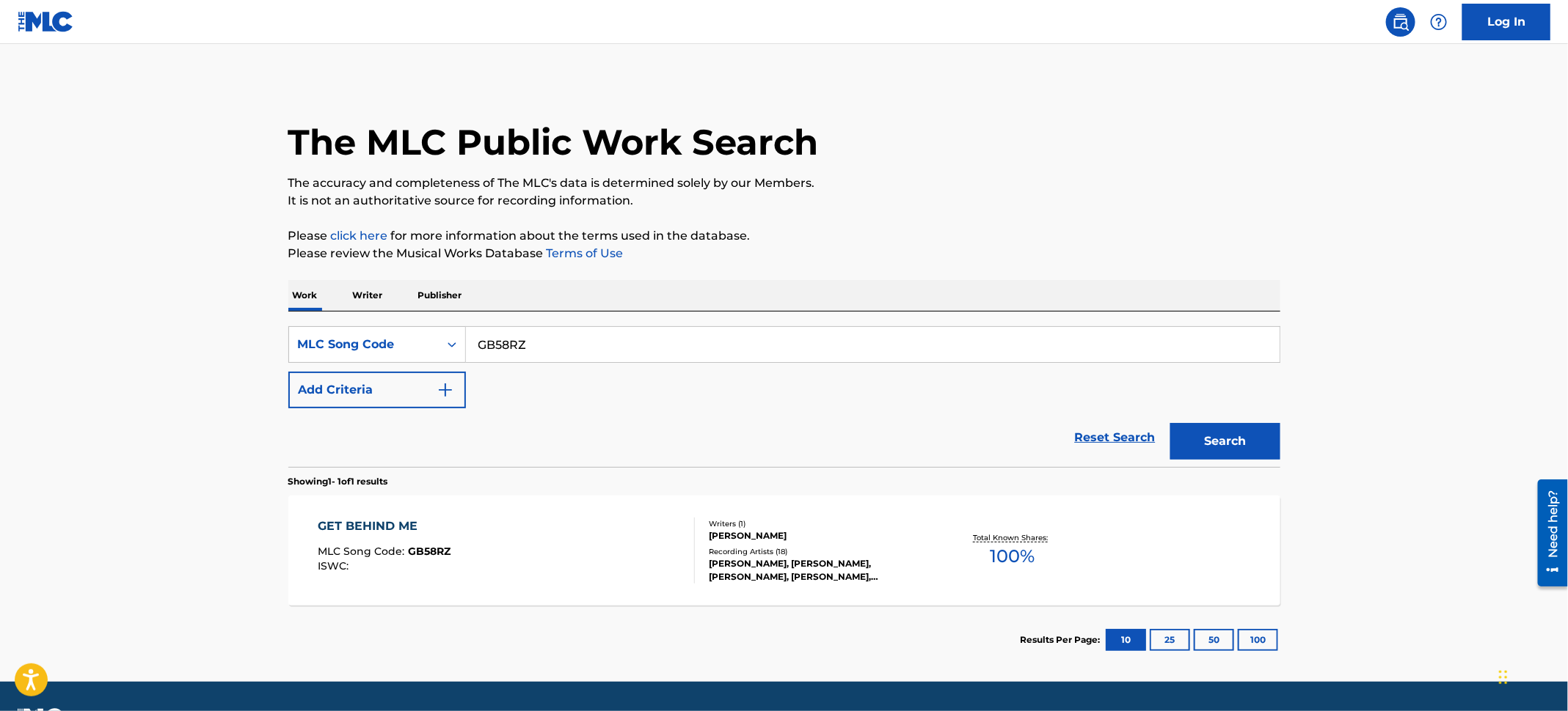
click at [638, 538] on div "GET BEHIND ME MLC Song Code : GB58RZ ISWC :" at bounding box center [506, 551] width 377 height 66
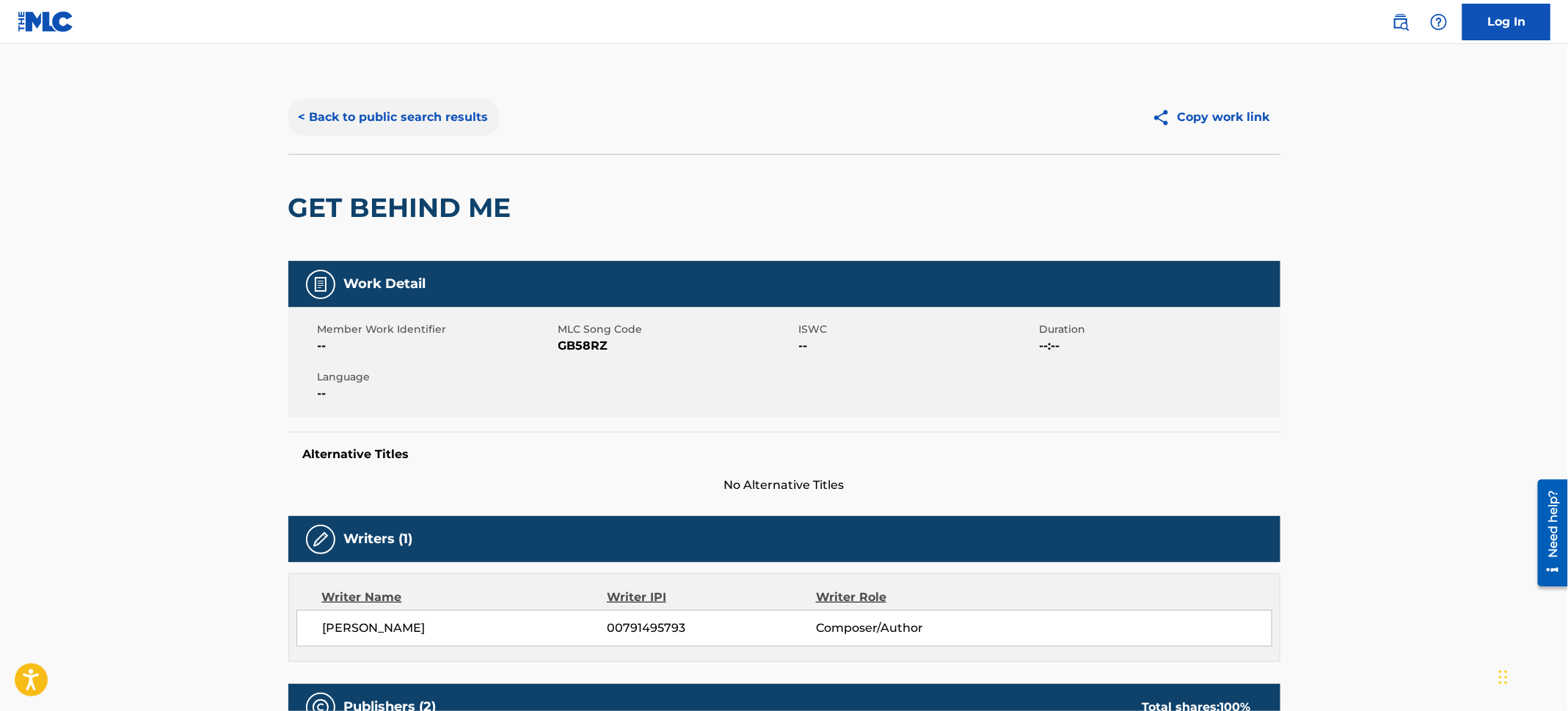
click at [461, 119] on button "< Back to public search results" at bounding box center [394, 117] width 211 height 37
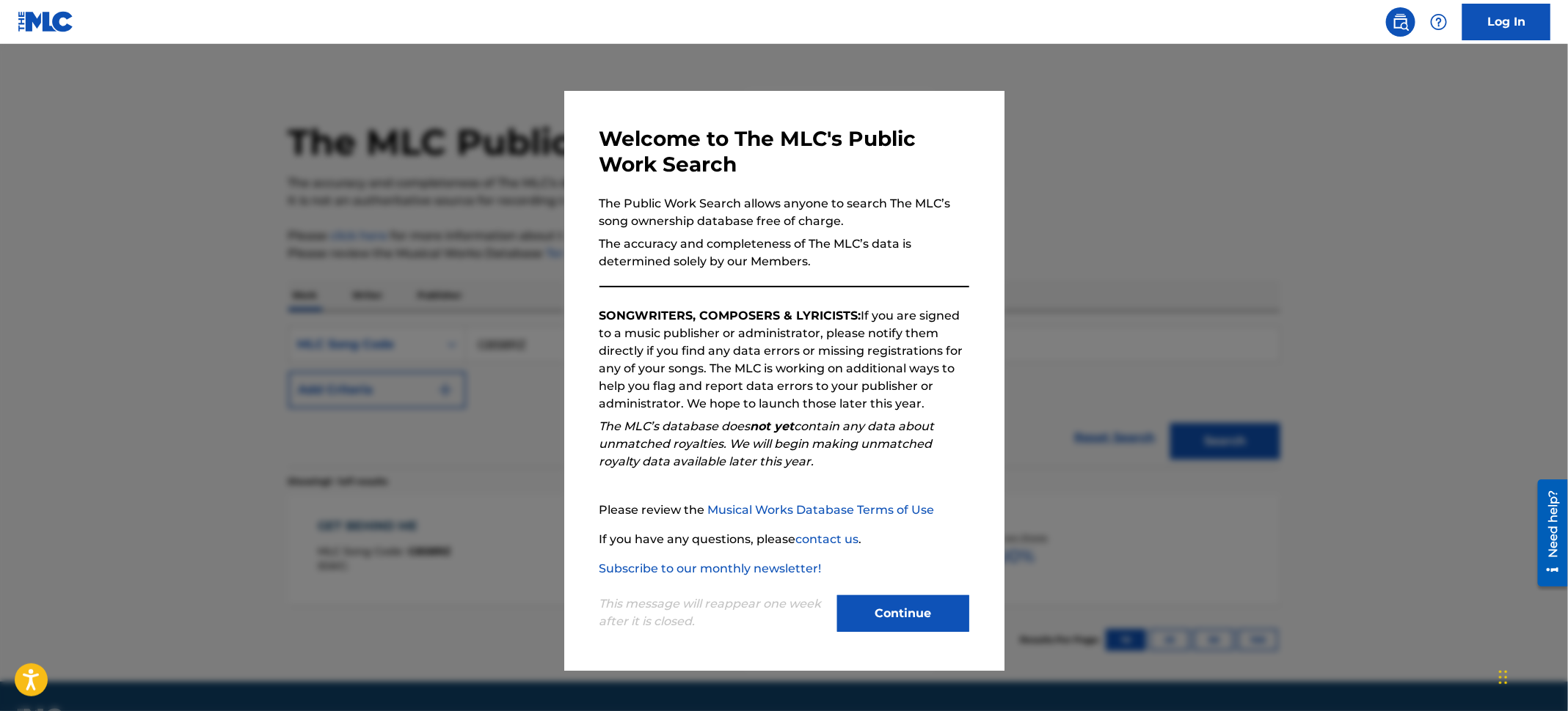
drag, startPoint x: 176, startPoint y: 203, endPoint x: 185, endPoint y: 204, distance: 9.1
click at [178, 203] on div at bounding box center [784, 399] width 1568 height 711
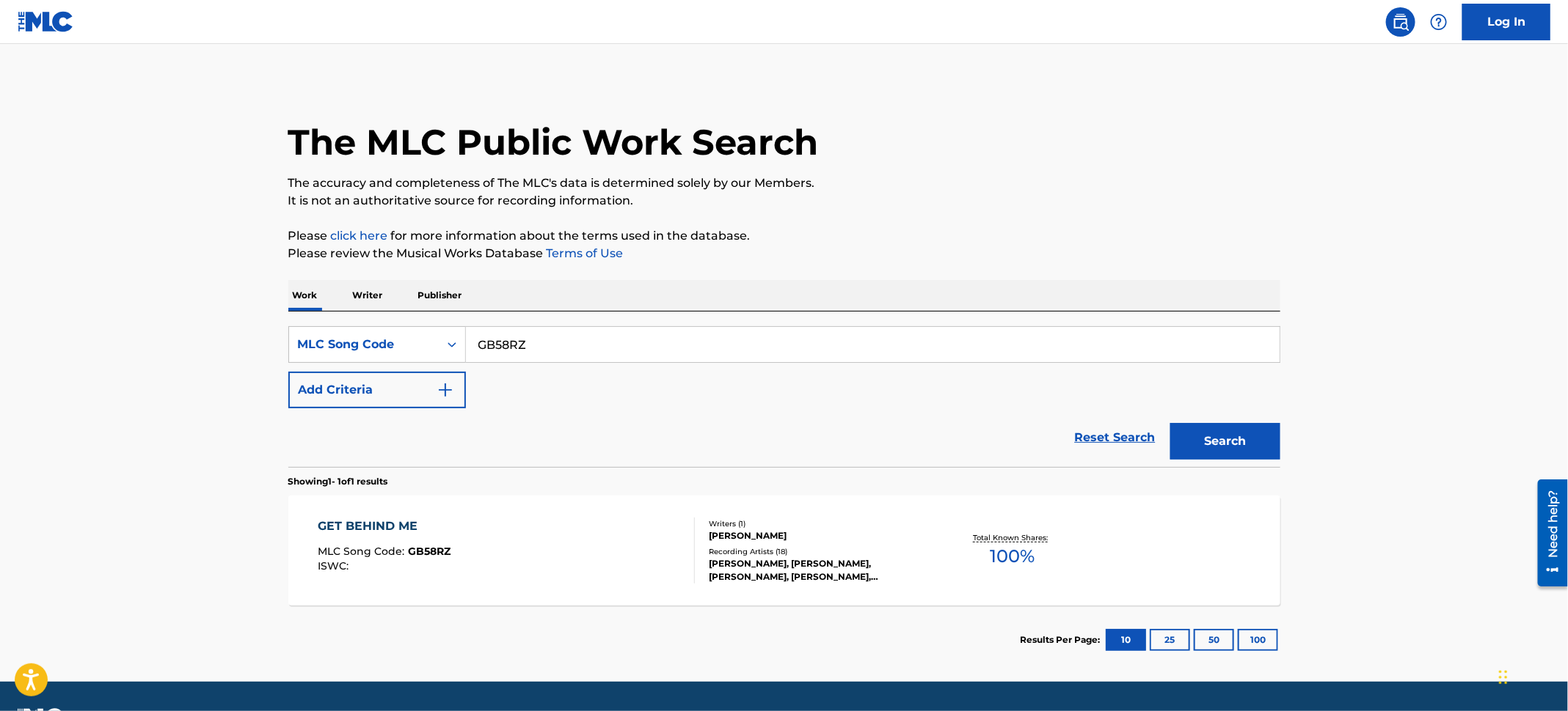
drag, startPoint x: 578, startPoint y: 359, endPoint x: 284, endPoint y: 325, distance: 296.0
click at [284, 325] on div "The MLC Public Work Search The accuracy and completeness of The MLC's data is d…" at bounding box center [784, 377] width 1027 height 594
paste input "MR2FY0"
type input "MR2FY0"
click at [1233, 420] on div "Search" at bounding box center [1221, 438] width 117 height 59
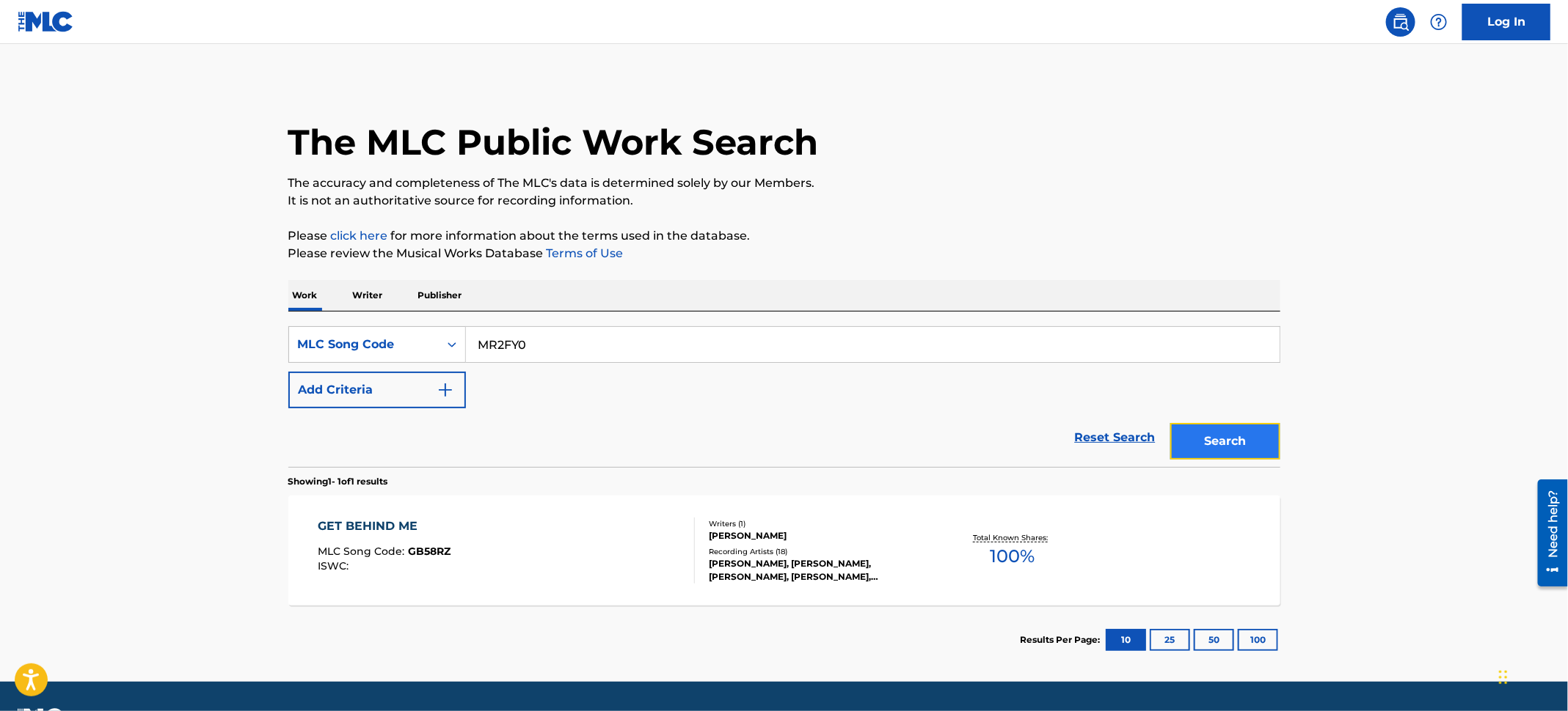
click at [1234, 434] on button "Search" at bounding box center [1225, 441] width 110 height 37
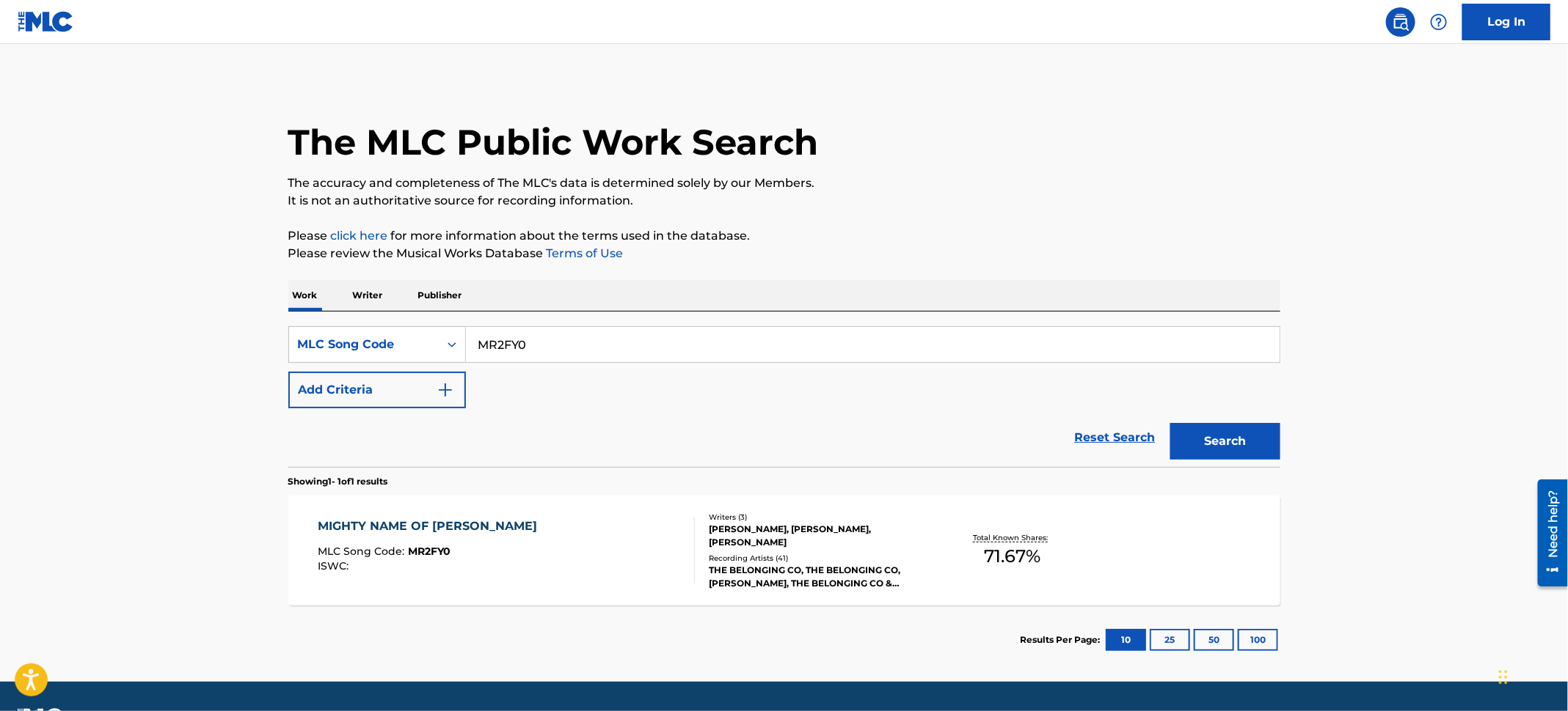
click at [600, 539] on div "MIGHTY NAME OF [PERSON_NAME] MLC Song Code : MR2FY0 ISWC :" at bounding box center [506, 551] width 377 height 66
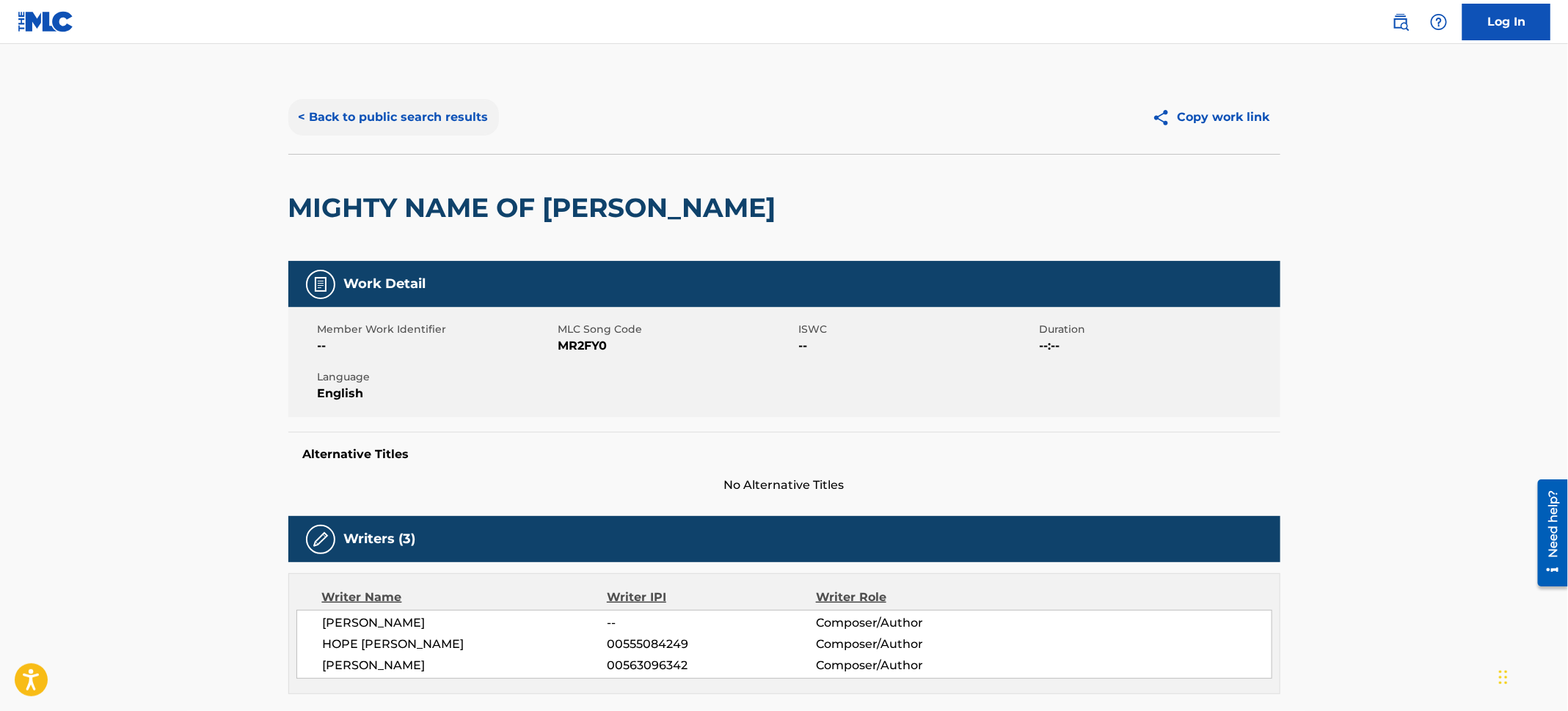
click at [424, 101] on button "< Back to public search results" at bounding box center [394, 117] width 211 height 37
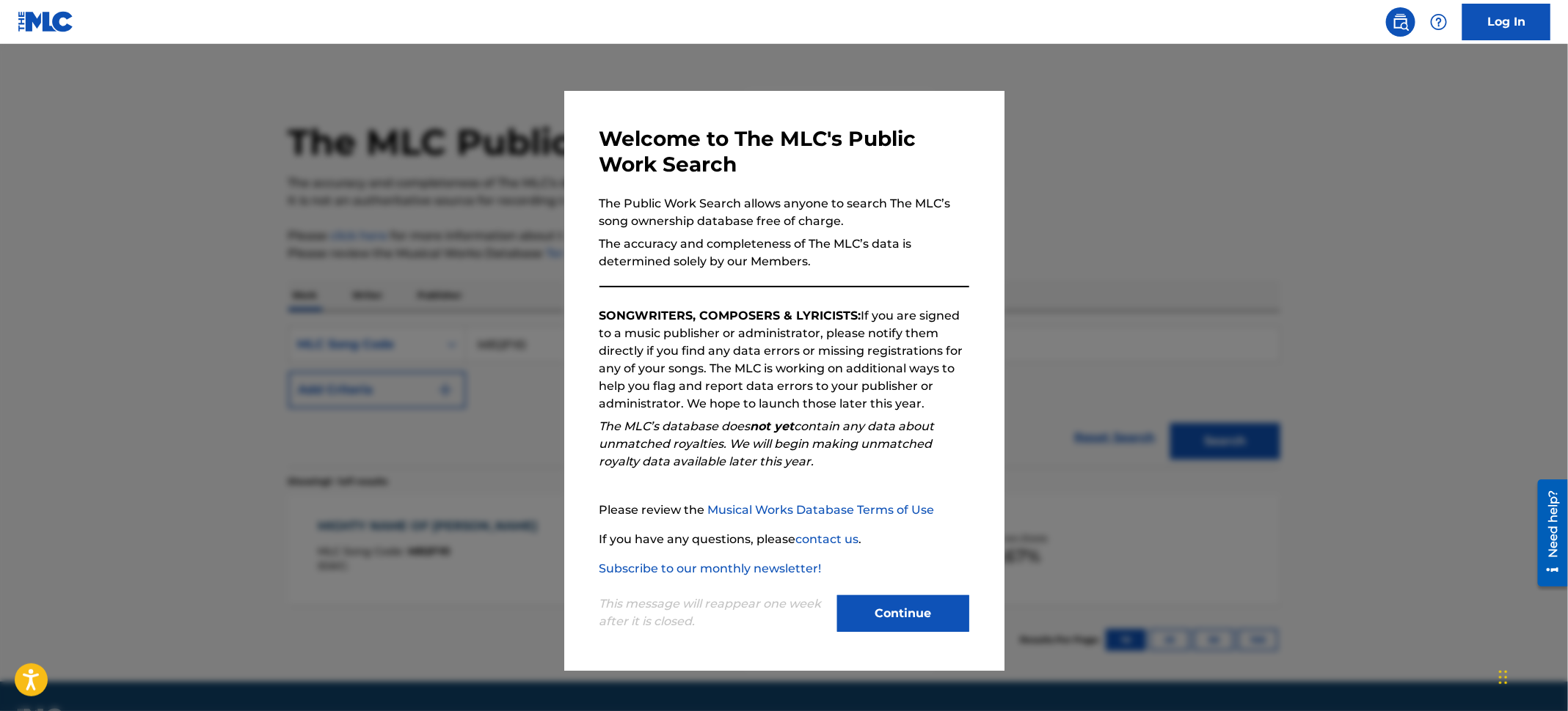
click at [164, 172] on div at bounding box center [784, 399] width 1568 height 711
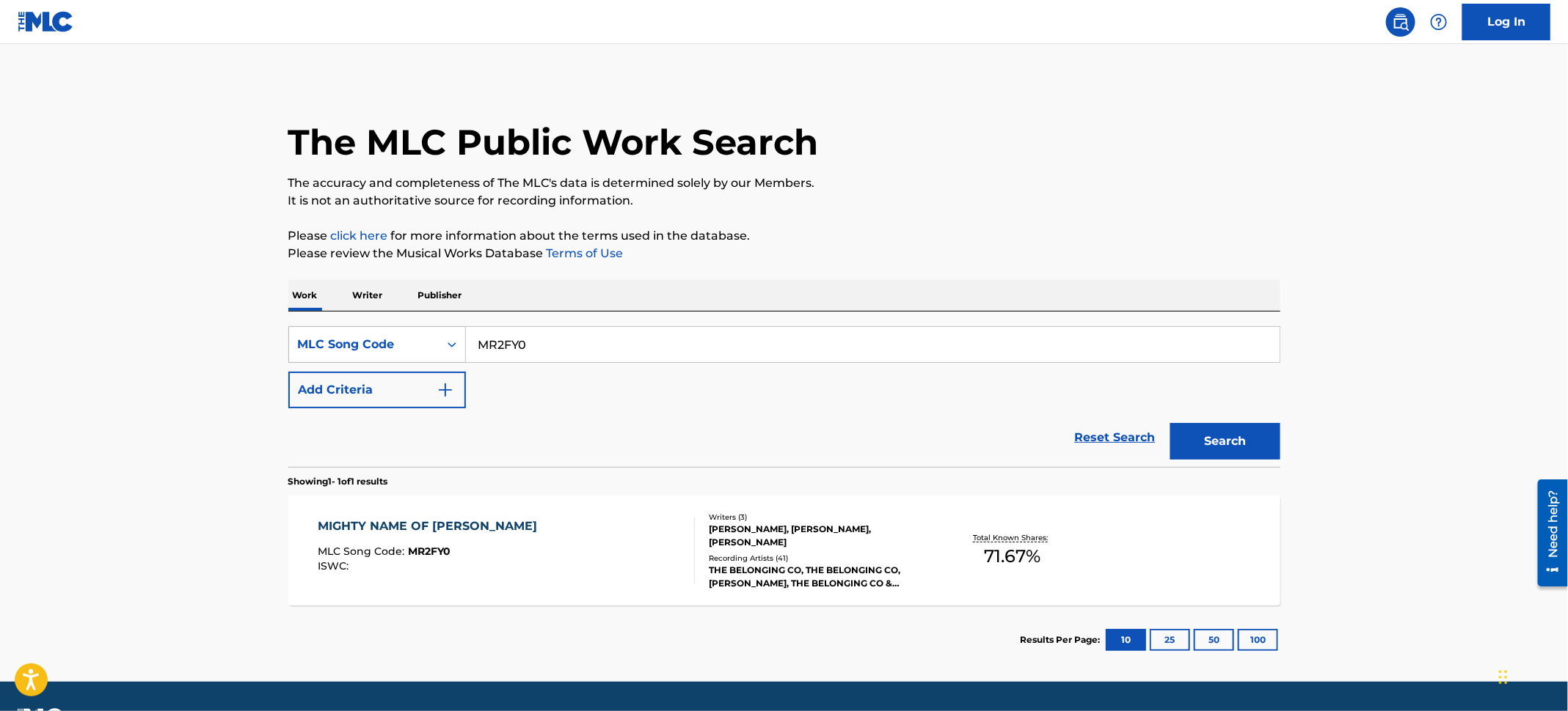
drag, startPoint x: 574, startPoint y: 345, endPoint x: 394, endPoint y: 328, distance: 180.8
click at [394, 328] on div "SearchWithCriteria66581576-dfbb-400b-b0f8-8c330dd42216 MLC Song Code MR2FY0" at bounding box center [784, 345] width 992 height 37
paste input "LR8R4E"
type input "LR8R4E"
click at [1220, 450] on button "Search" at bounding box center [1225, 441] width 110 height 37
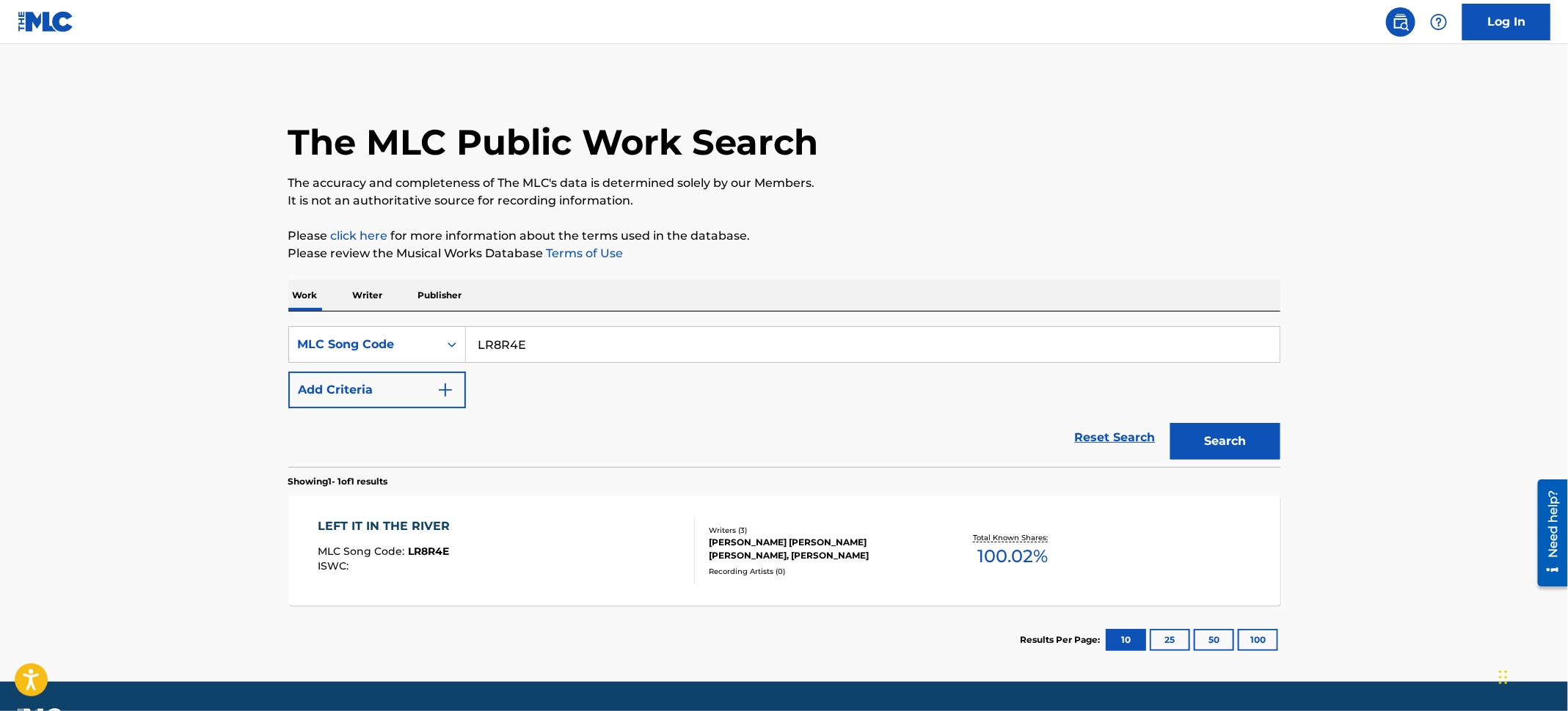
click at [656, 531] on div "LEFT IT IN THE RIVER MLC Song Code : LR8R4E ISWC :" at bounding box center [506, 551] width 377 height 66
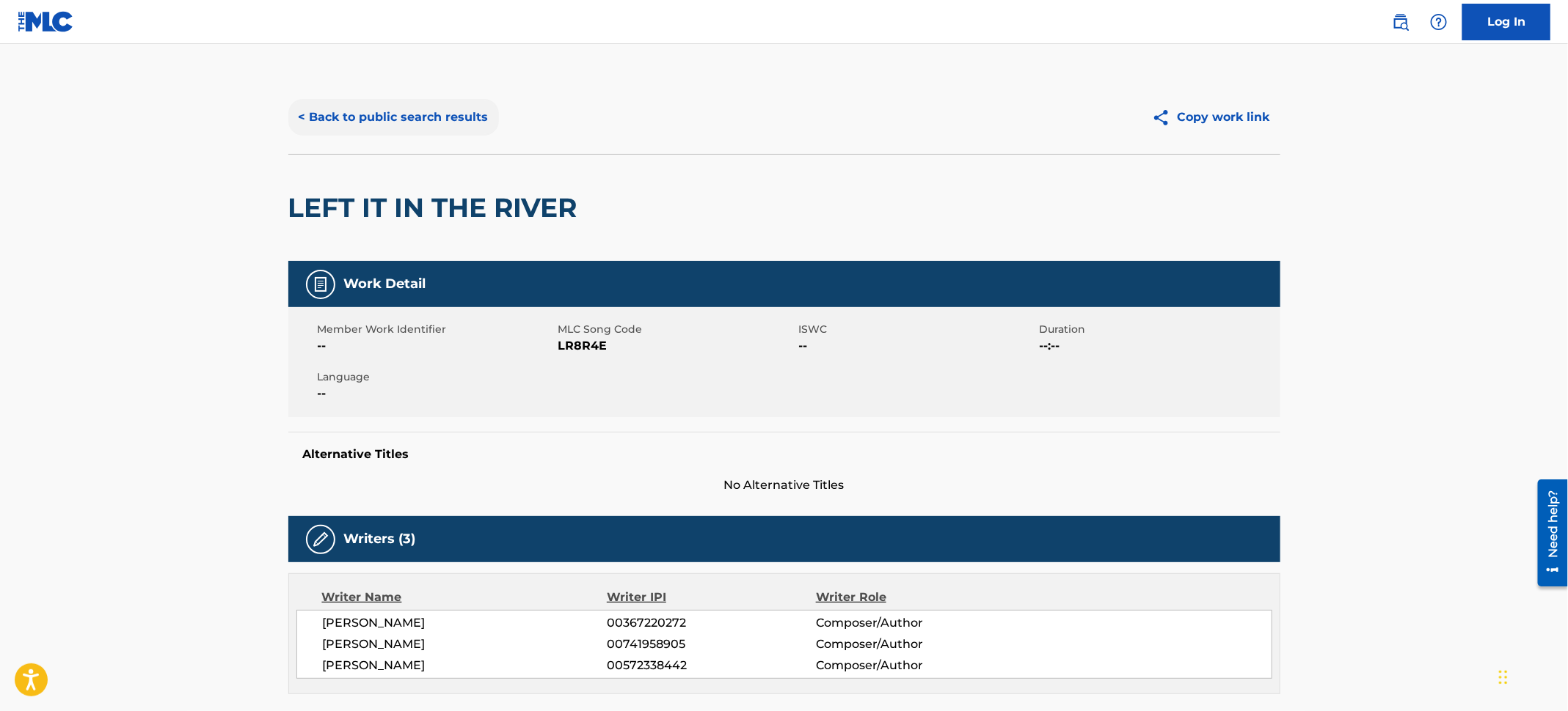
click at [452, 123] on button "< Back to public search results" at bounding box center [394, 117] width 211 height 37
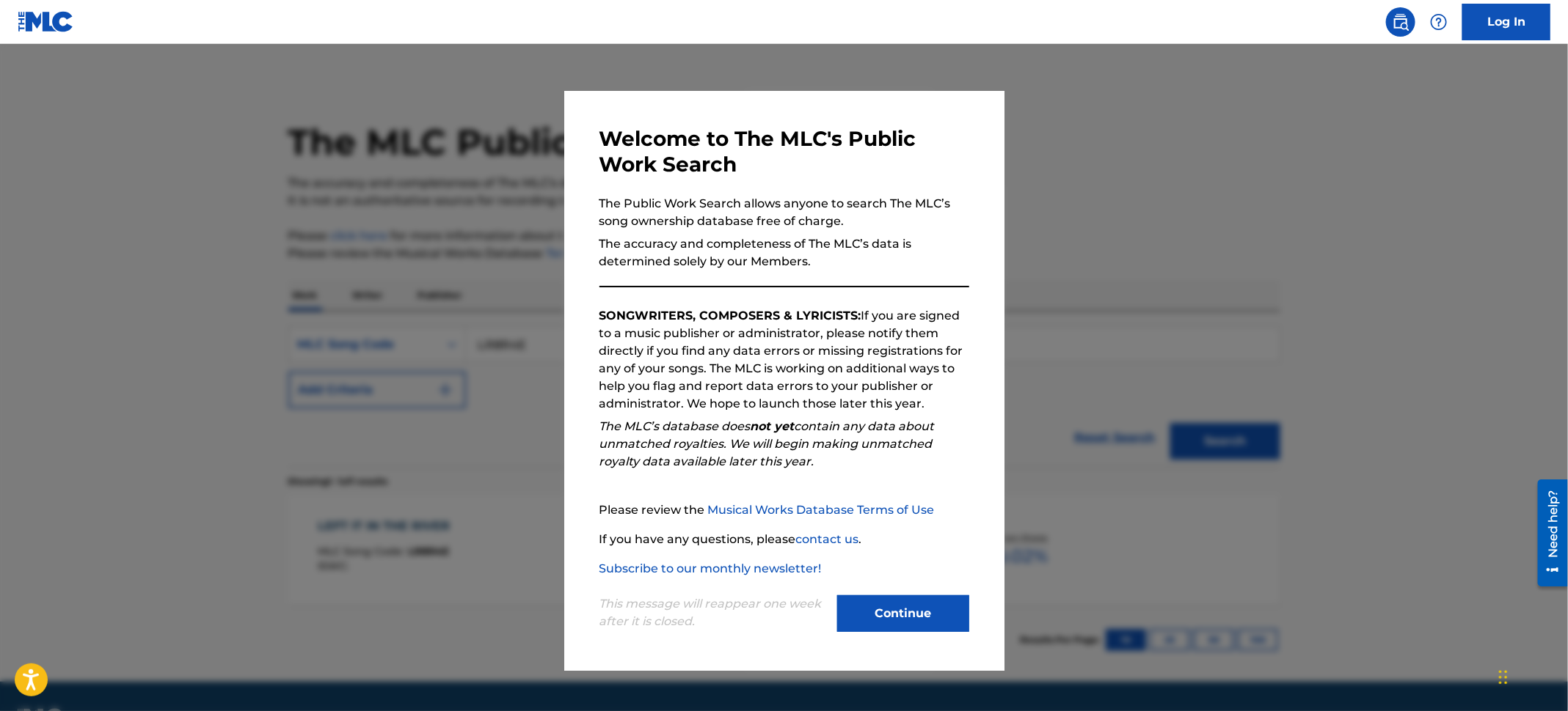
click at [166, 181] on div at bounding box center [784, 399] width 1568 height 711
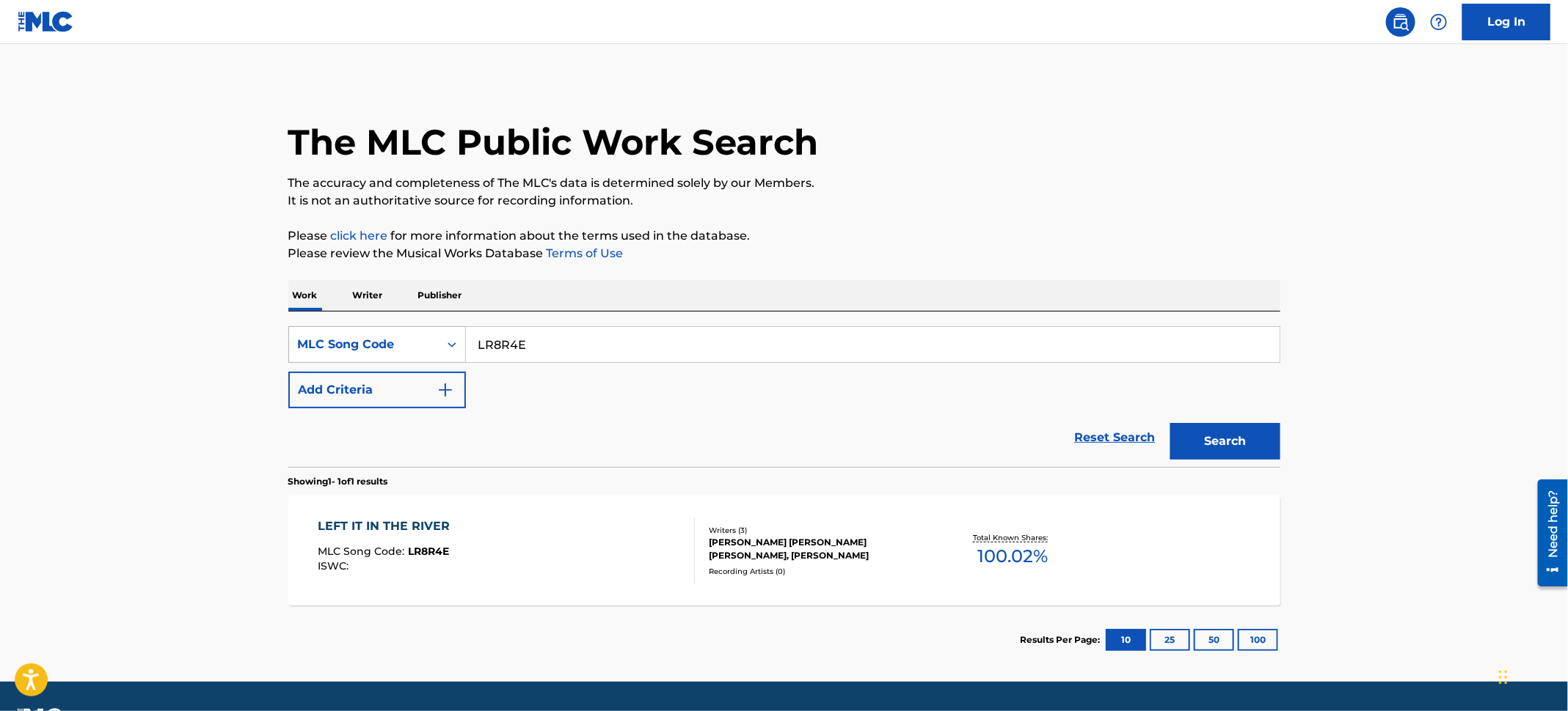
drag, startPoint x: 563, startPoint y: 343, endPoint x: 363, endPoint y: 330, distance: 200.4
click at [363, 330] on div "SearchWithCriteria66581576-dfbb-400b-b0f8-8c330dd42216 MLC Song Code LR8R4E" at bounding box center [784, 345] width 992 height 37
paste input "AY5TG9"
type input "AY5TG9"
click at [1217, 448] on button "Search" at bounding box center [1225, 441] width 110 height 37
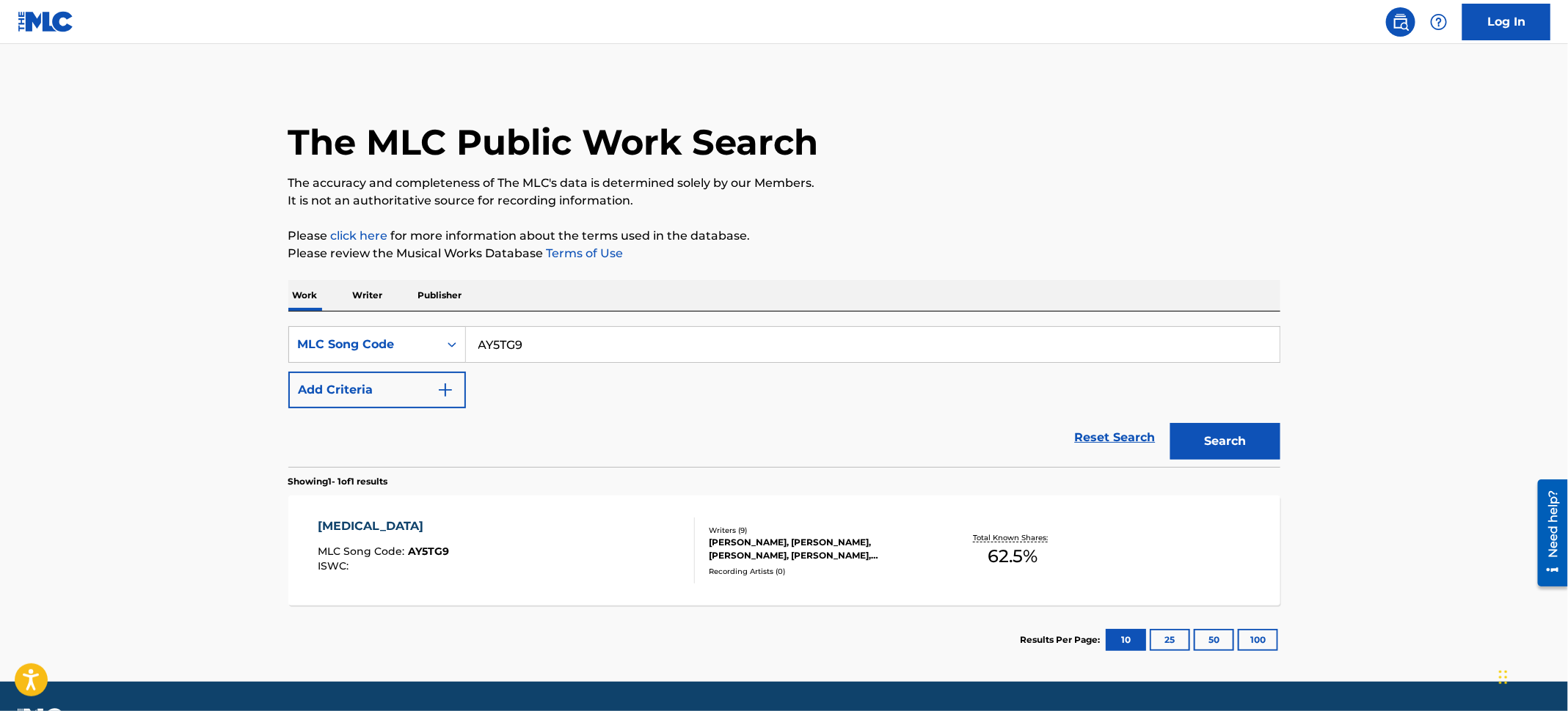
click at [655, 578] on div "[MEDICAL_DATA] MLC Song Code : AY5TG9 ISWC :" at bounding box center [506, 551] width 377 height 66
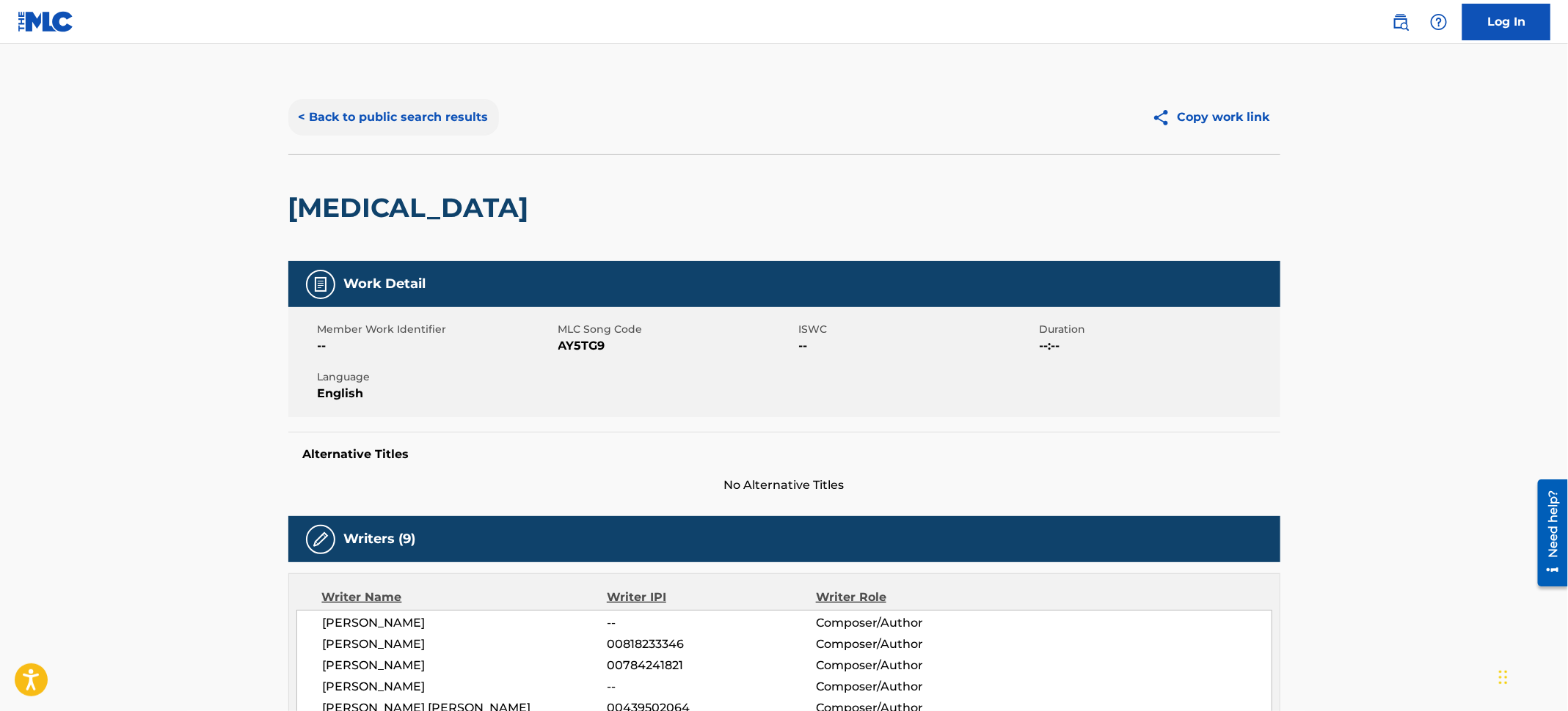
click at [393, 106] on button "< Back to public search results" at bounding box center [394, 117] width 211 height 37
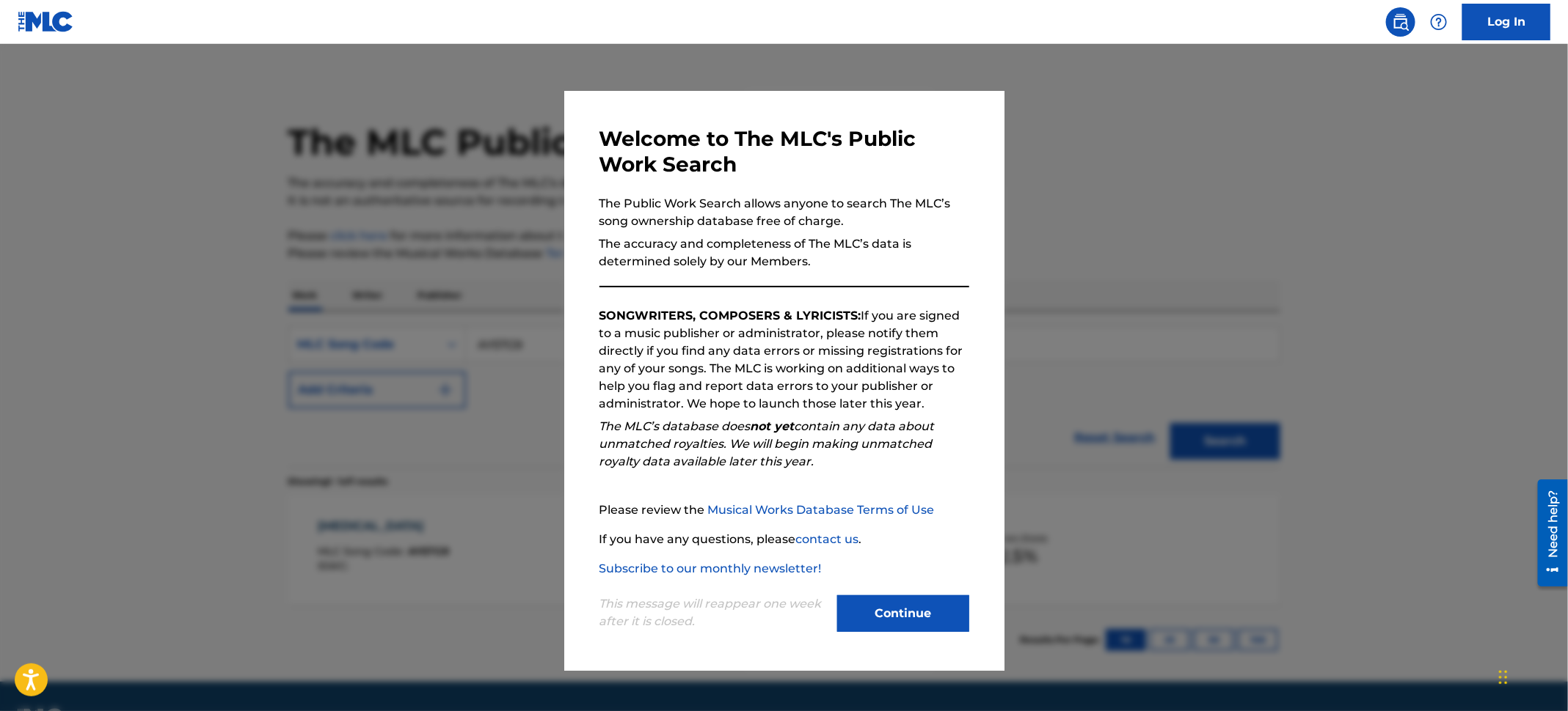
click at [80, 154] on div at bounding box center [784, 399] width 1568 height 711
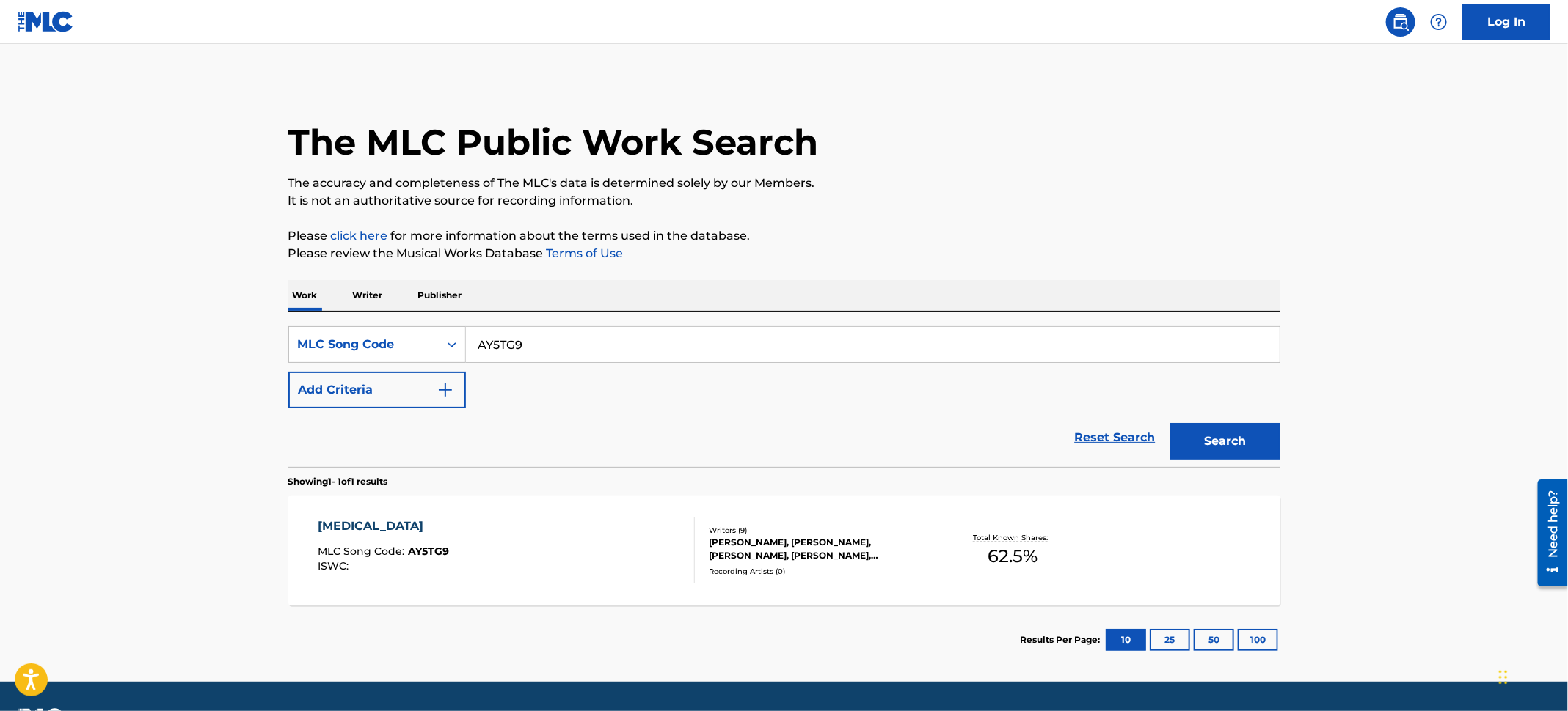
drag, startPoint x: 588, startPoint y: 333, endPoint x: 169, endPoint y: 298, distance: 420.5
click at [167, 300] on main "The MLC Public Work Search The accuracy and completeness of The MLC's data is d…" at bounding box center [784, 362] width 1568 height 638
paste input "9QDO"
click at [1228, 443] on button "Search" at bounding box center [1225, 441] width 110 height 37
drag, startPoint x: 544, startPoint y: 347, endPoint x: 418, endPoint y: 334, distance: 126.7
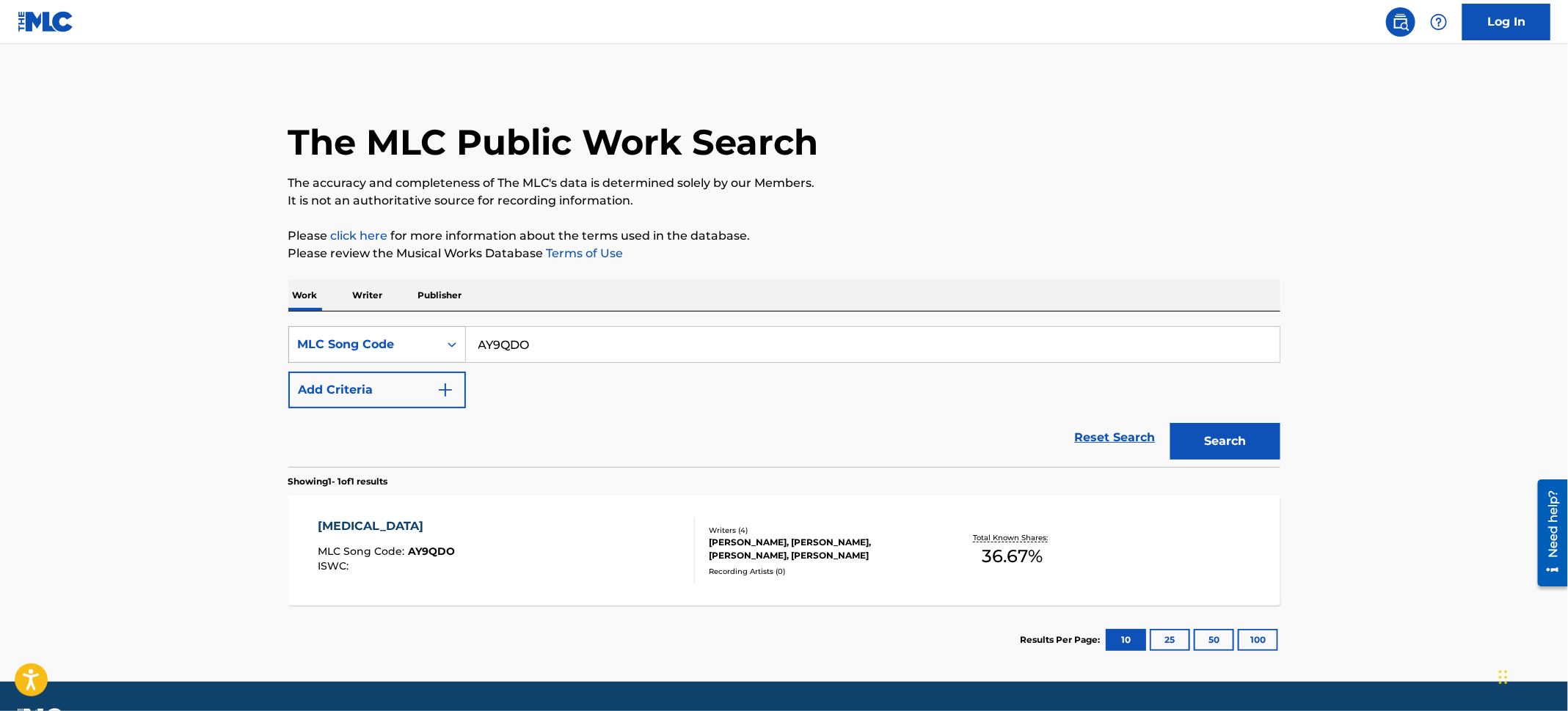
click at [418, 334] on div "SearchWithCriteria66581576-dfbb-400b-b0f8-8c330dd42216 MLC Song Code AY9QDO" at bounding box center [784, 345] width 992 height 37
paste input "HP80WM"
type input "HP80WM"
click at [1188, 434] on button "Search" at bounding box center [1225, 441] width 110 height 37
click at [635, 531] on div "HEAVEN ON MY MIND MLC Song Code : HP80WM ISWC : T3265294193" at bounding box center [506, 551] width 377 height 66
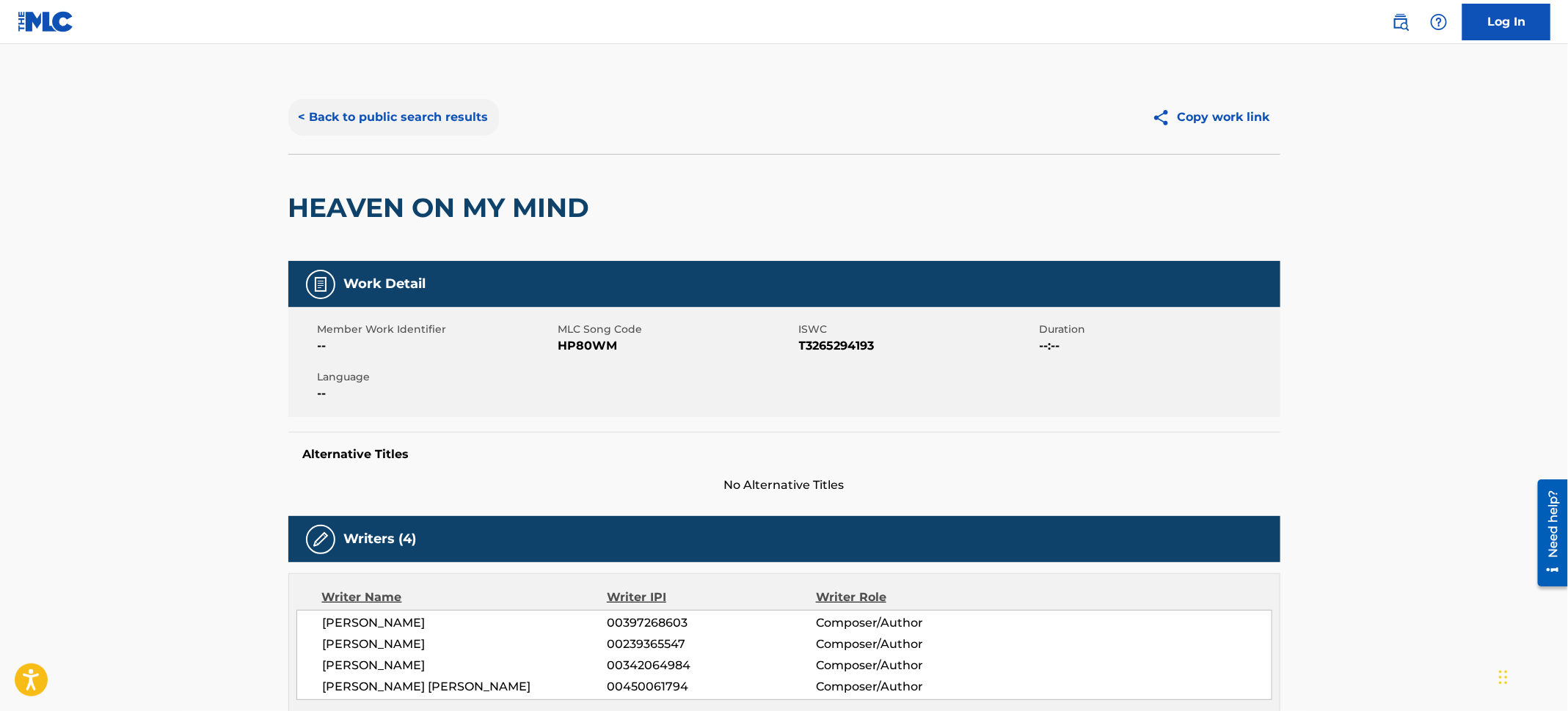
click at [438, 123] on button "< Back to public search results" at bounding box center [394, 117] width 211 height 37
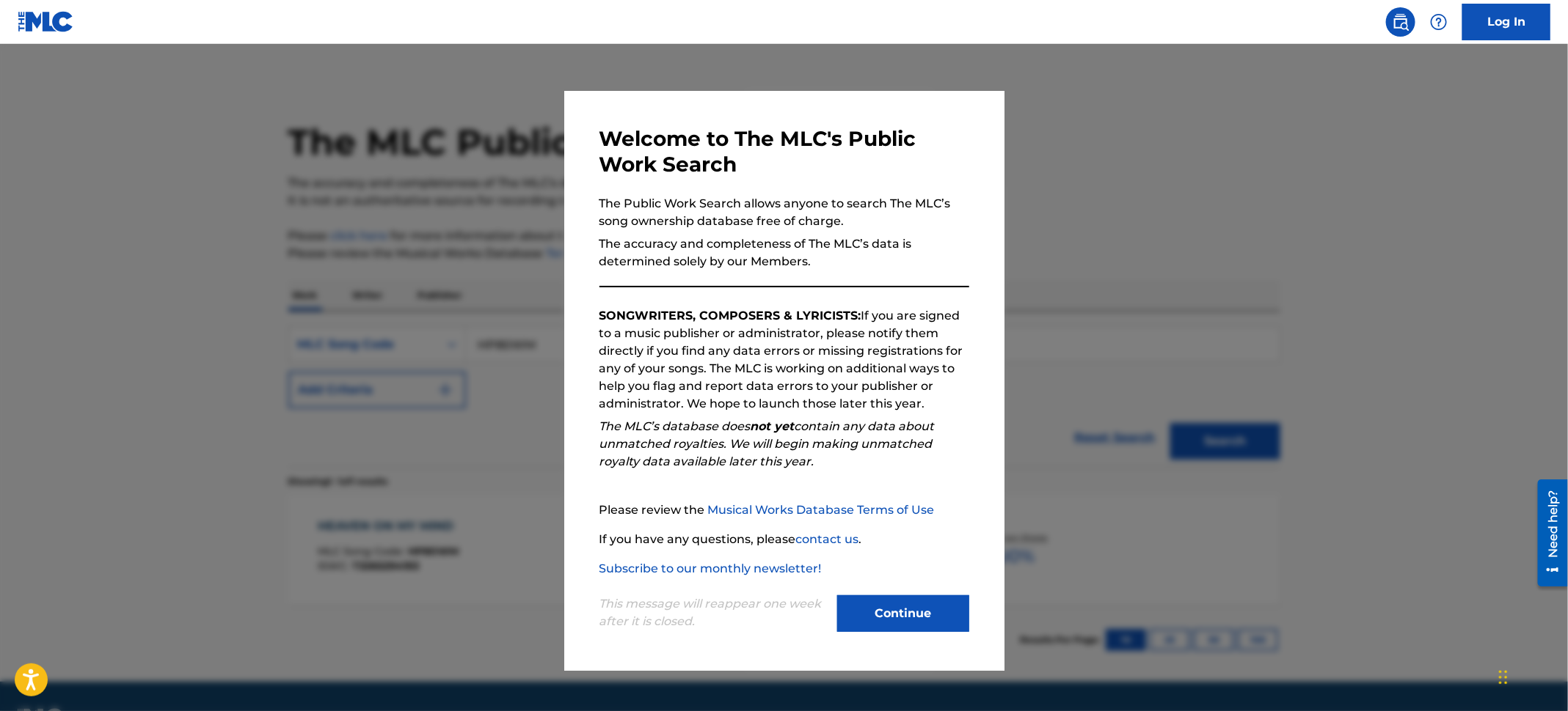
click at [67, 162] on div at bounding box center [784, 399] width 1568 height 711
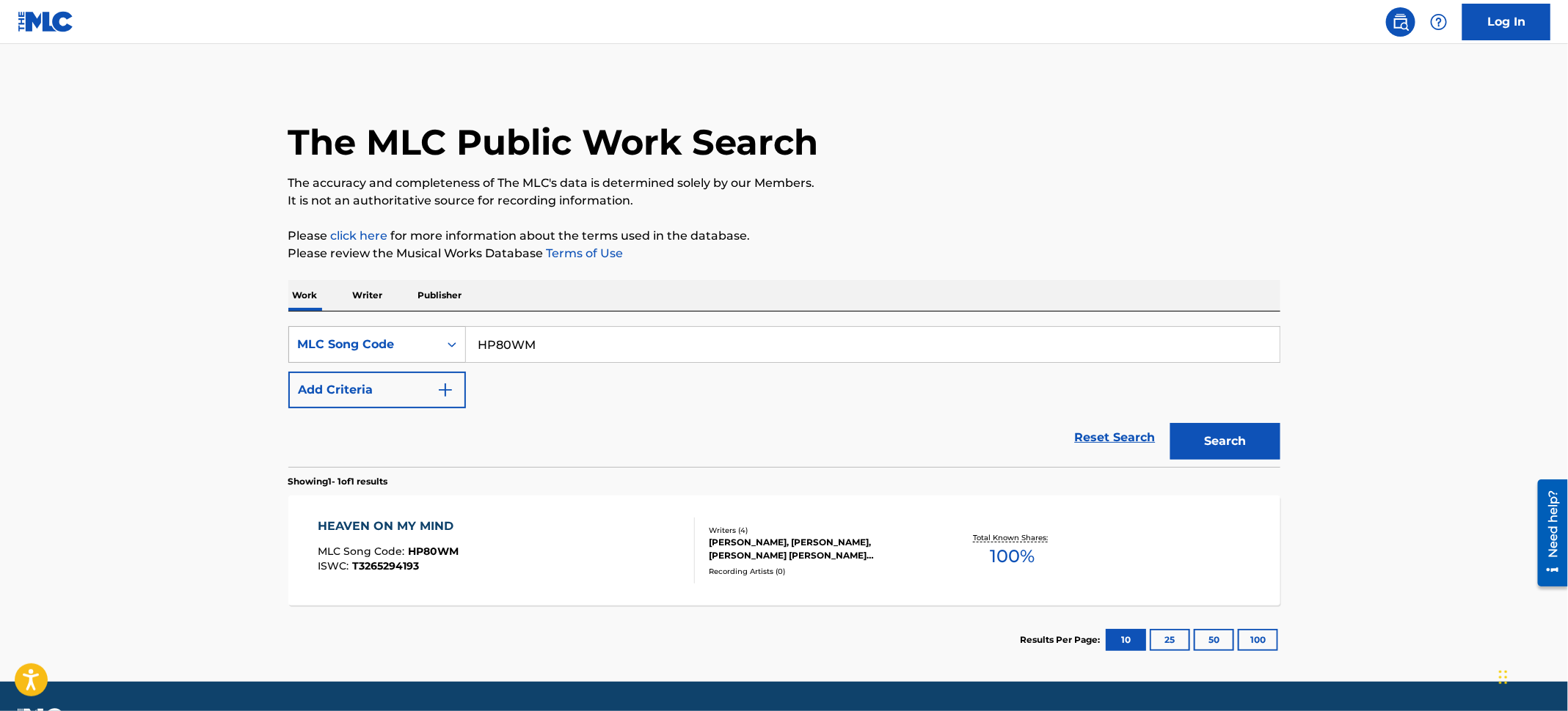
drag, startPoint x: 572, startPoint y: 340, endPoint x: 371, endPoint y: 330, distance: 201.2
click at [371, 330] on div "SearchWithCriteria66581576-dfbb-400b-b0f8-8c330dd42216 MLC Song Code HP80WM" at bounding box center [784, 345] width 992 height 37
paste input "GB8RZS"
type input "GB8RZS"
click at [1206, 440] on button "Search" at bounding box center [1225, 441] width 110 height 37
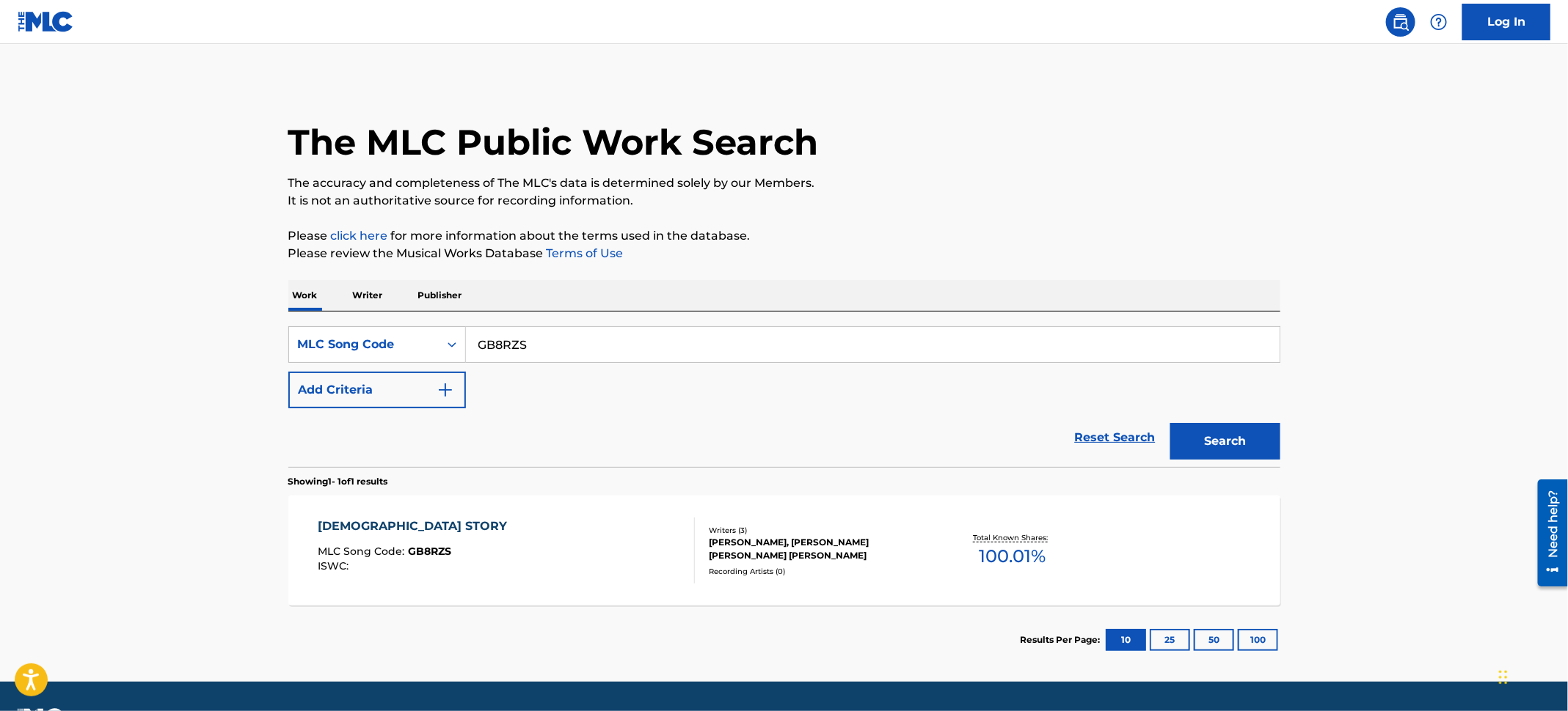
click at [607, 575] on div "GOD STORY MLC Song Code : GB8RZS ISWC :" at bounding box center [506, 551] width 377 height 66
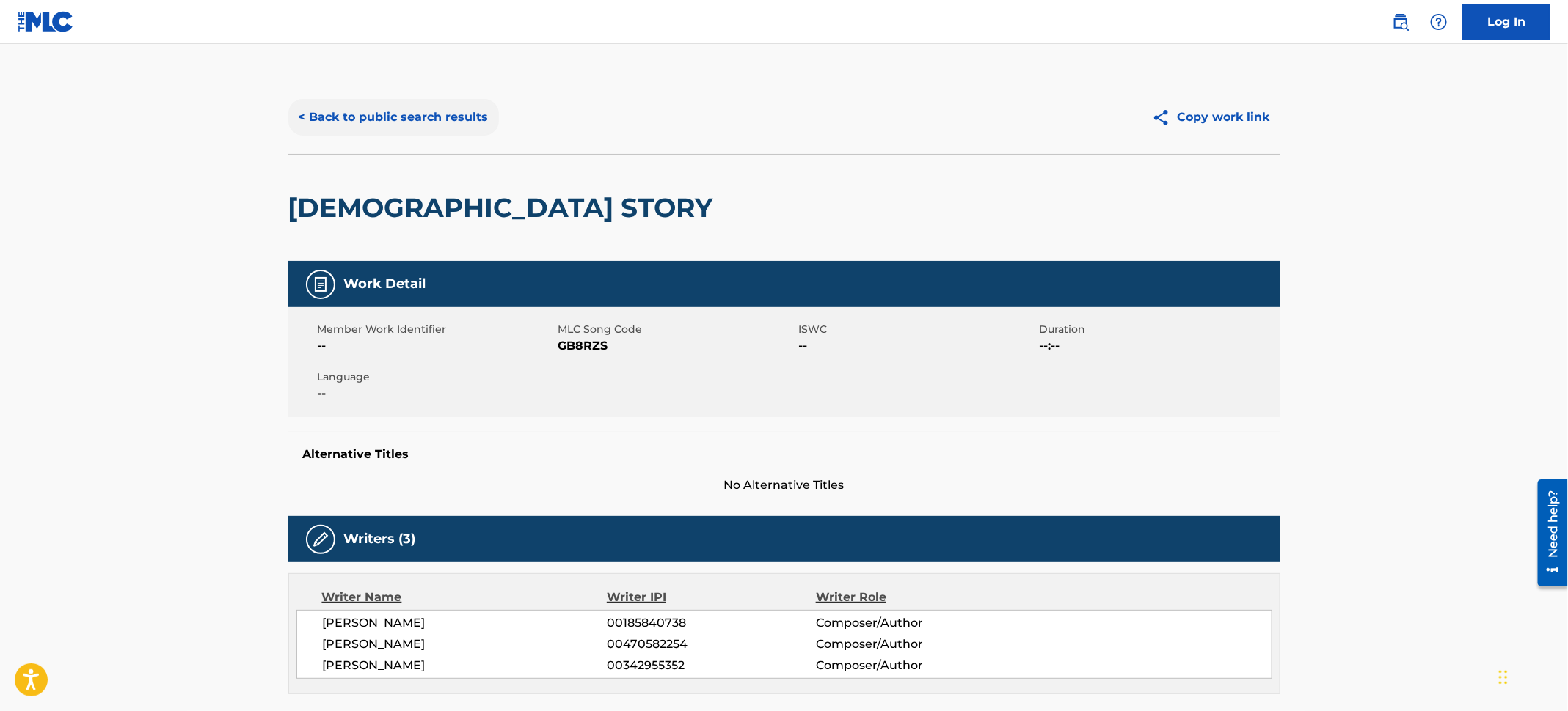
click at [406, 113] on button "< Back to public search results" at bounding box center [394, 117] width 211 height 37
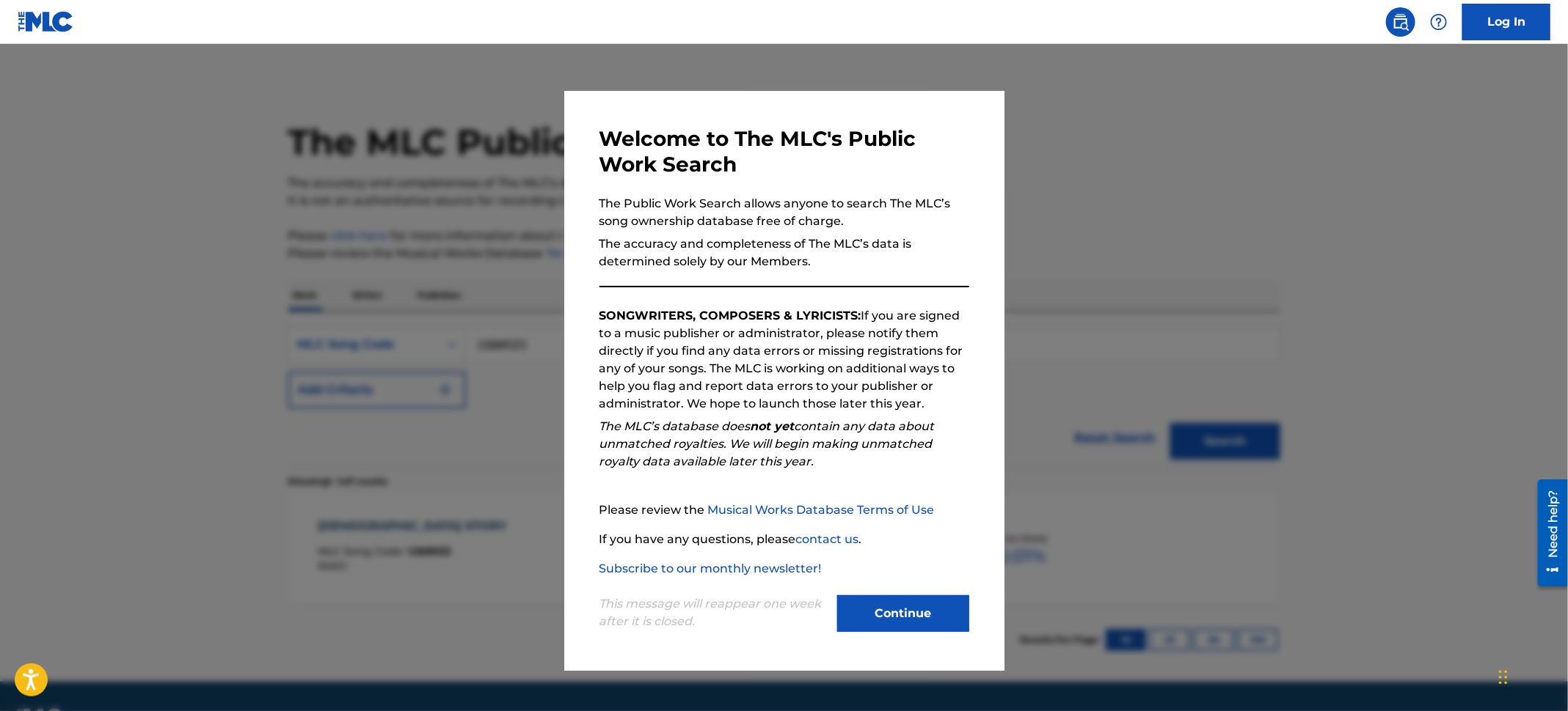
click at [152, 110] on div at bounding box center [784, 399] width 1568 height 711
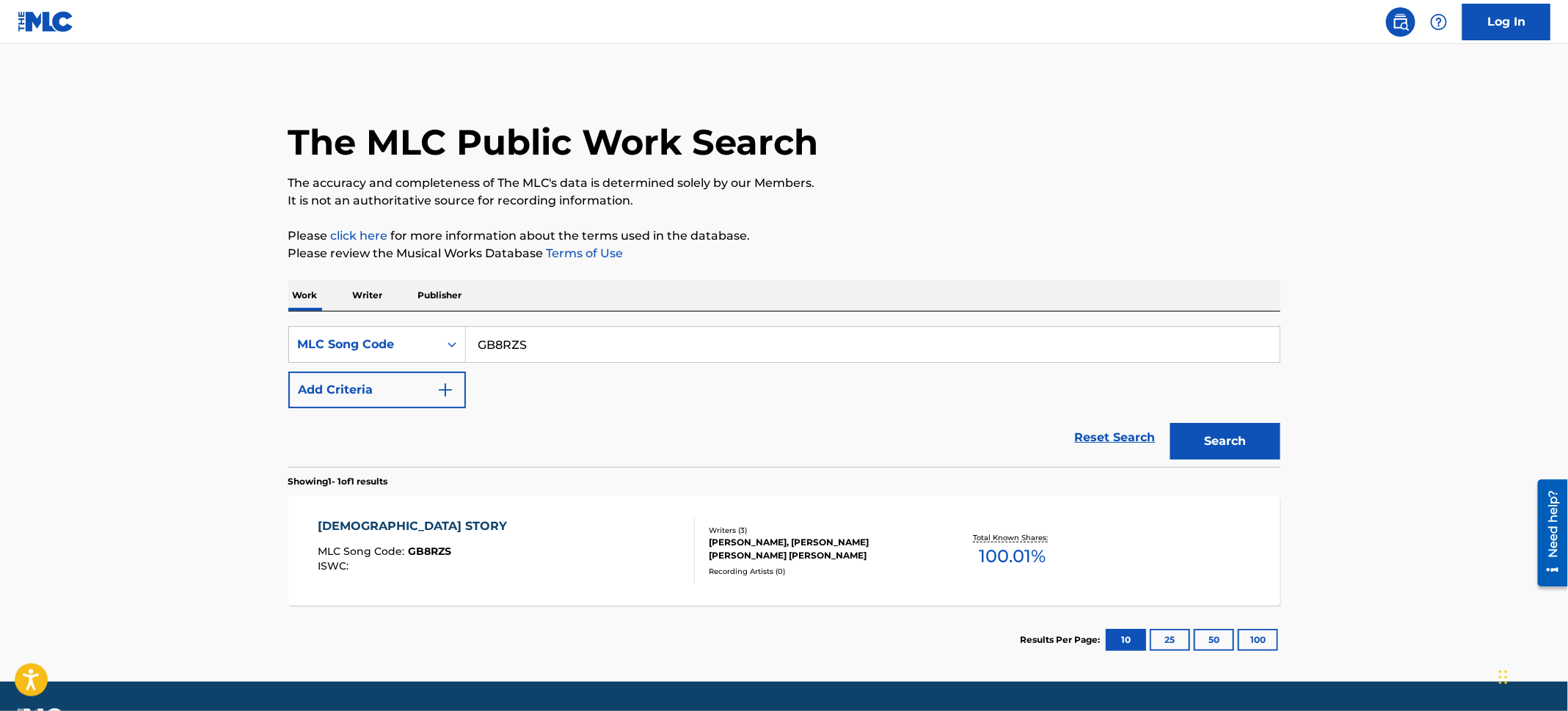
drag, startPoint x: 566, startPoint y: 330, endPoint x: 441, endPoint y: 318, distance: 125.6
click at [441, 318] on div "SearchWithCriteria66581576-dfbb-400b-b0f8-8c330dd42216 MLC Song Code GB8RZS Add…" at bounding box center [784, 389] width 992 height 156
paste input "FB9XLV"
click at [1170, 423] on button "Search" at bounding box center [1225, 441] width 110 height 37
drag, startPoint x: 543, startPoint y: 359, endPoint x: 348, endPoint y: 321, distance: 198.7
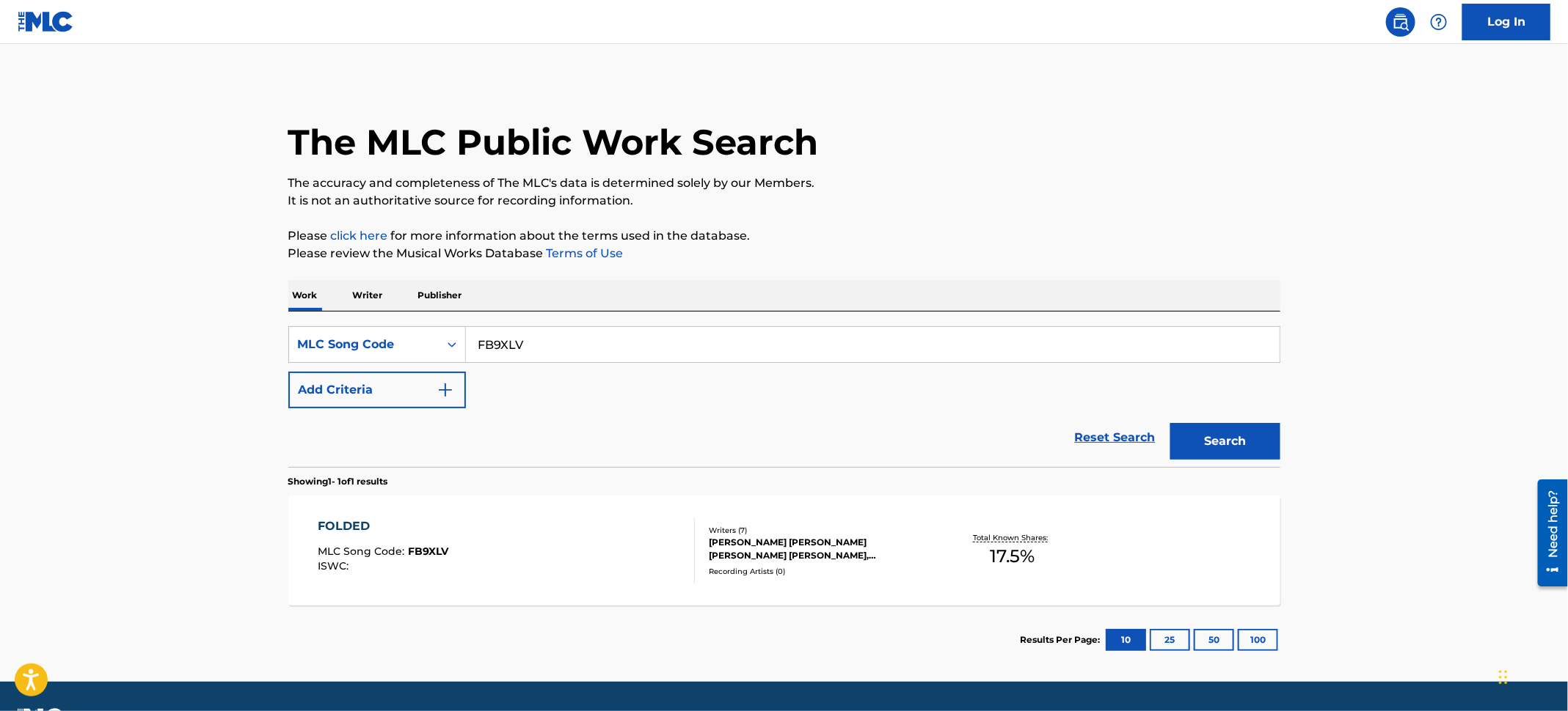
click at [348, 321] on div "SearchWithCriteria66581576-dfbb-400b-b0f8-8c330dd42216 MLC Song Code FB9XLV Add…" at bounding box center [784, 389] width 992 height 156
paste input "DS3BYO"
type input "DS3BYO"
click at [1261, 436] on button "Search" at bounding box center [1225, 441] width 110 height 37
